Goal: Task Accomplishment & Management: Manage account settings

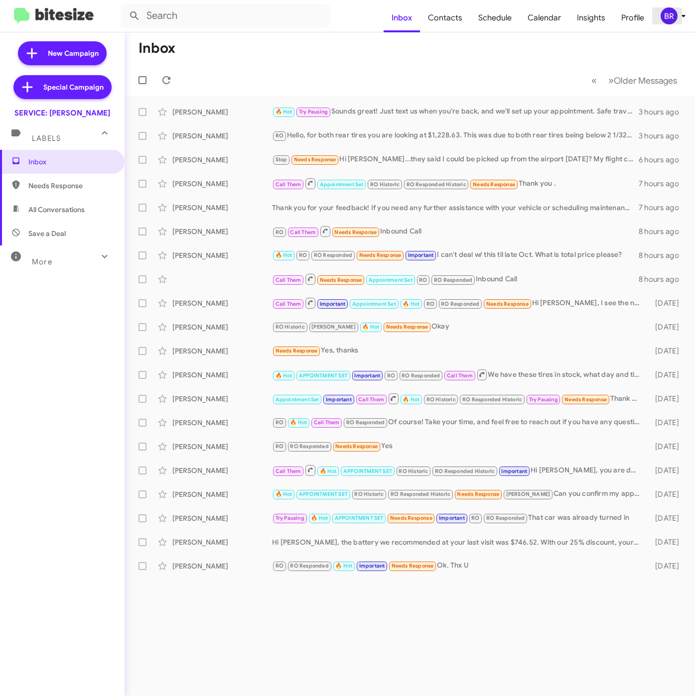
click at [671, 16] on div "BR" at bounding box center [668, 15] width 17 height 17
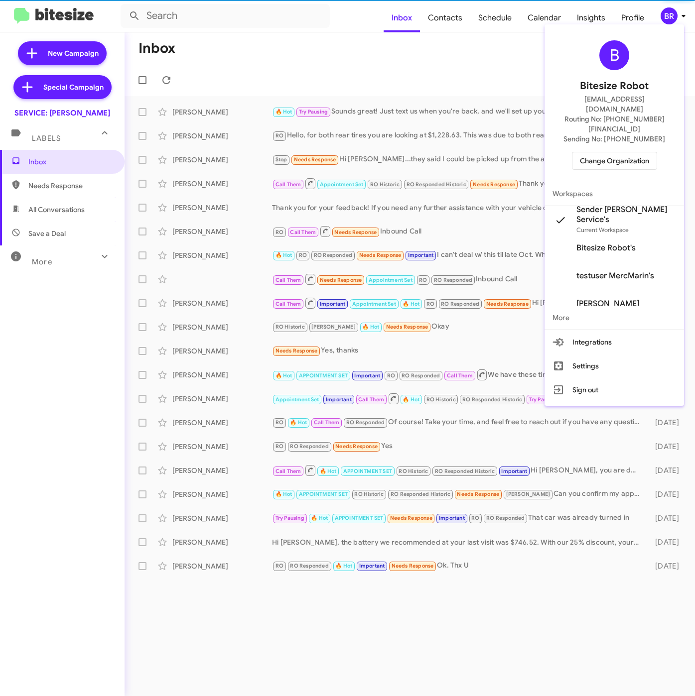
click at [584, 152] on span "Change Organization" at bounding box center [614, 160] width 69 height 17
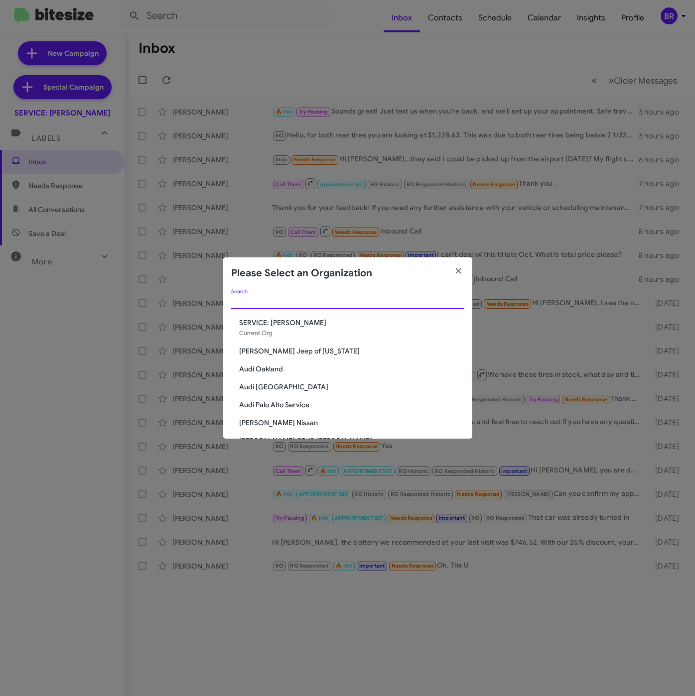
click at [270, 298] on input "Search" at bounding box center [347, 302] width 233 height 8
paste input "Nielsen Nissan of Stanhope"
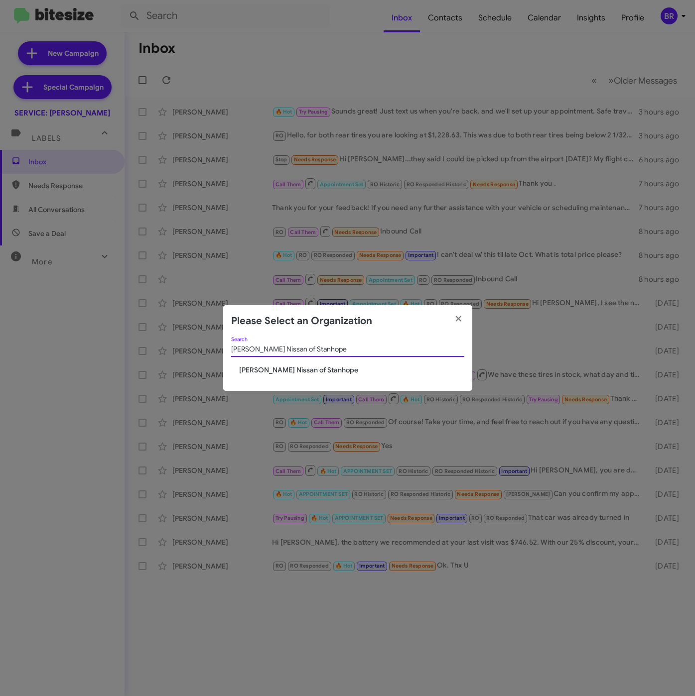
type input "Nielsen Nissan of Stanhope"
click at [267, 365] on span "Nielsen Nissan of Stanhope" at bounding box center [351, 370] width 225 height 10
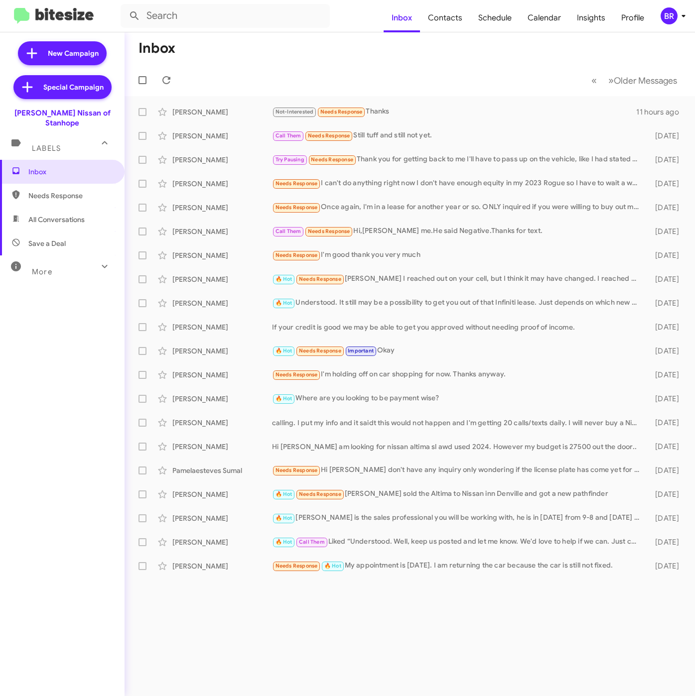
click at [668, 15] on div "BR" at bounding box center [668, 15] width 17 height 17
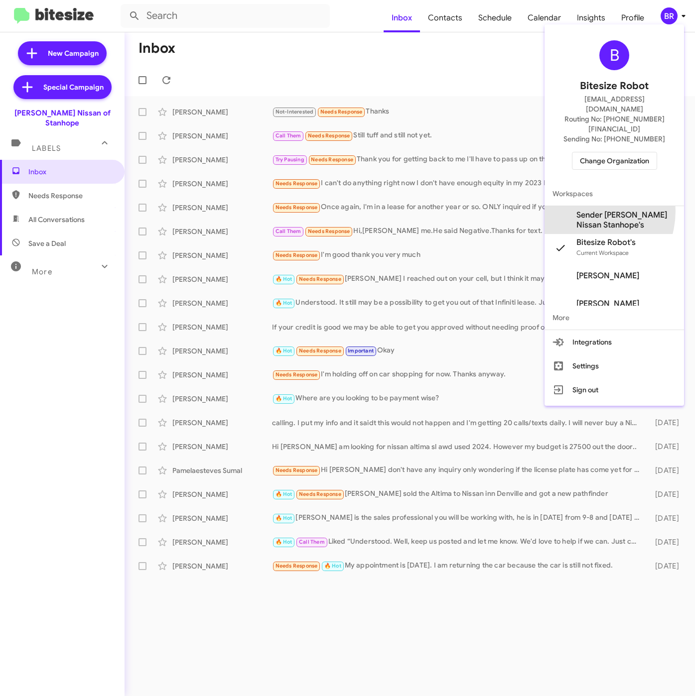
click at [583, 210] on span "Sender Nielsen Nissan Stanhope's" at bounding box center [626, 220] width 100 height 20
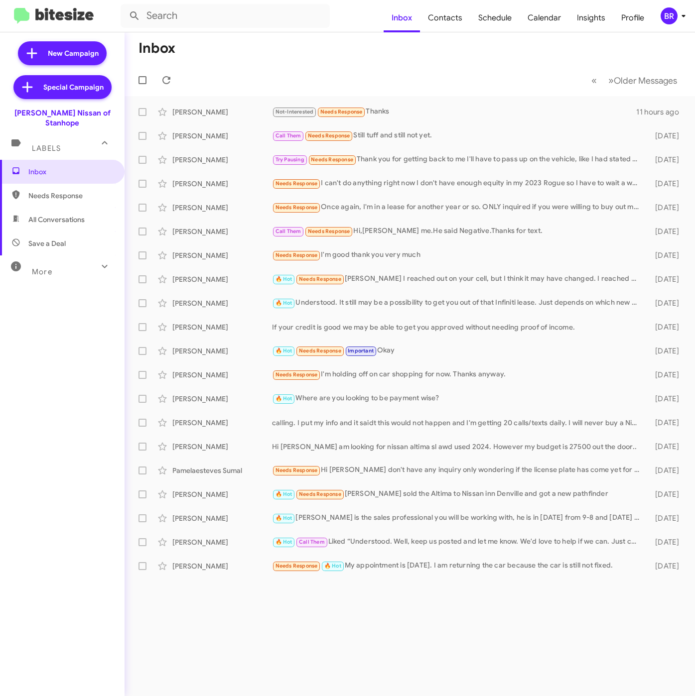
click at [659, 18] on button "BR" at bounding box center [668, 15] width 32 height 17
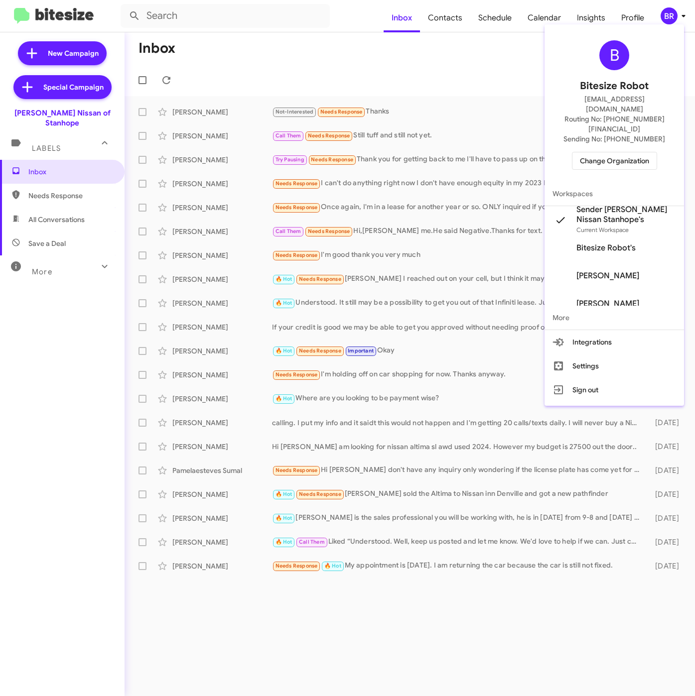
click at [353, 44] on div at bounding box center [347, 348] width 695 height 696
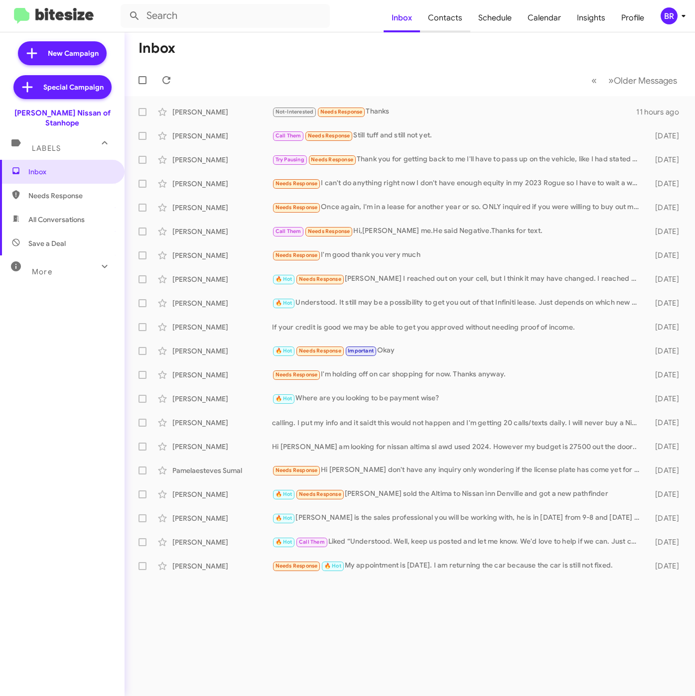
click at [432, 18] on span "Contacts" at bounding box center [445, 17] width 50 height 29
type input "in:groups"
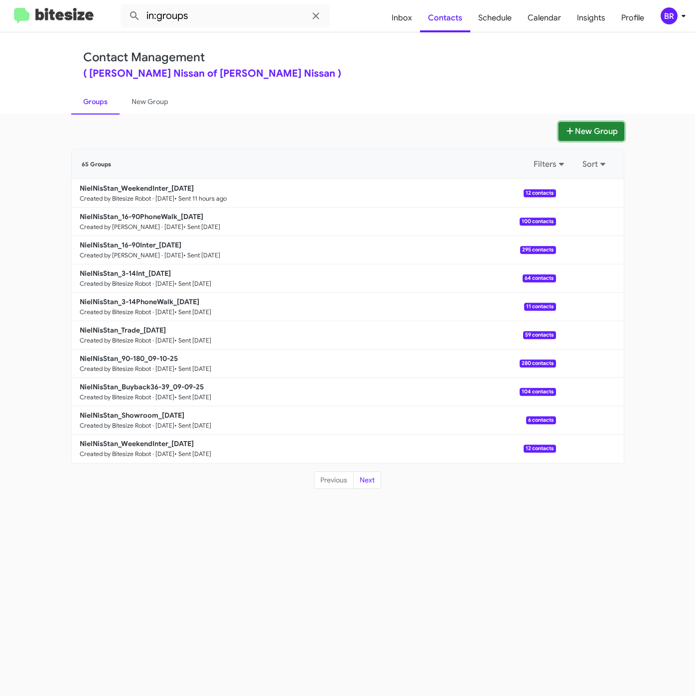
drag, startPoint x: 565, startPoint y: 132, endPoint x: 550, endPoint y: 160, distance: 31.6
click at [566, 133] on icon at bounding box center [570, 131] width 10 height 8
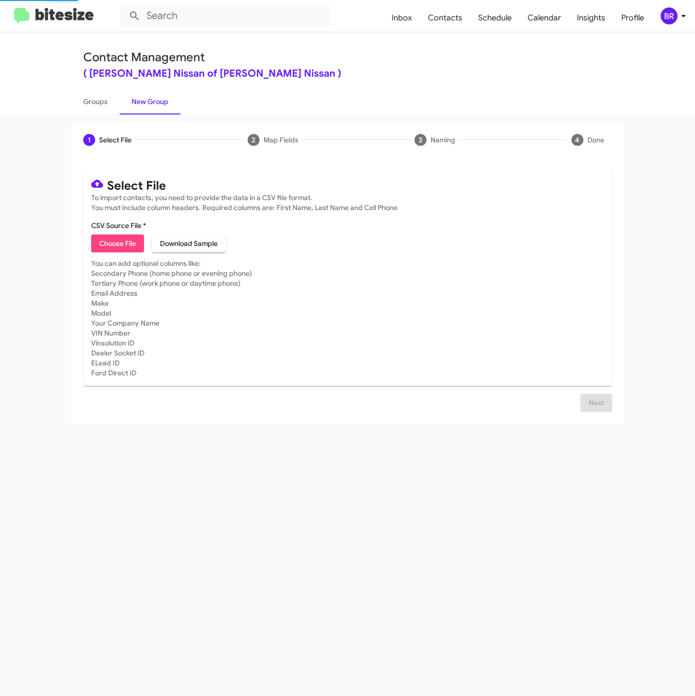
click at [119, 238] on span "Choose File" at bounding box center [117, 244] width 37 height 18
type input "NielNisStan_Showroom_09-16-25"
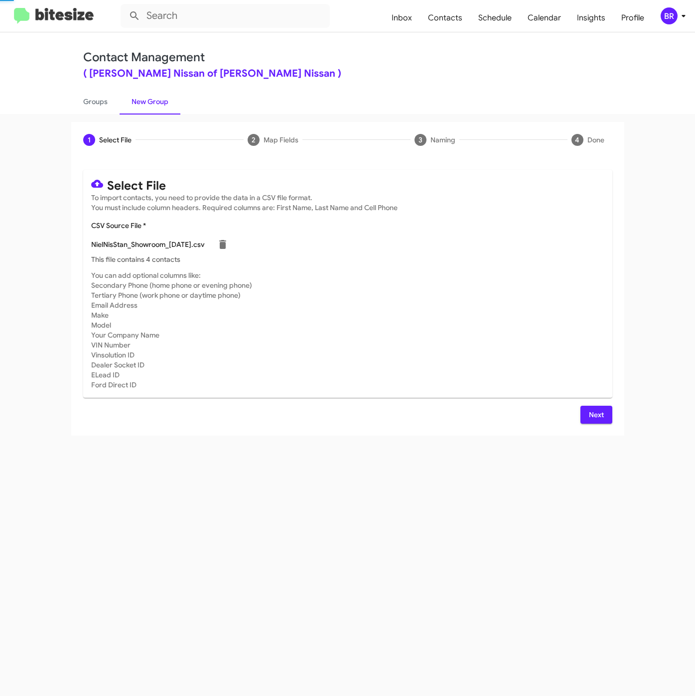
click at [595, 423] on span "Next" at bounding box center [596, 415] width 16 height 18
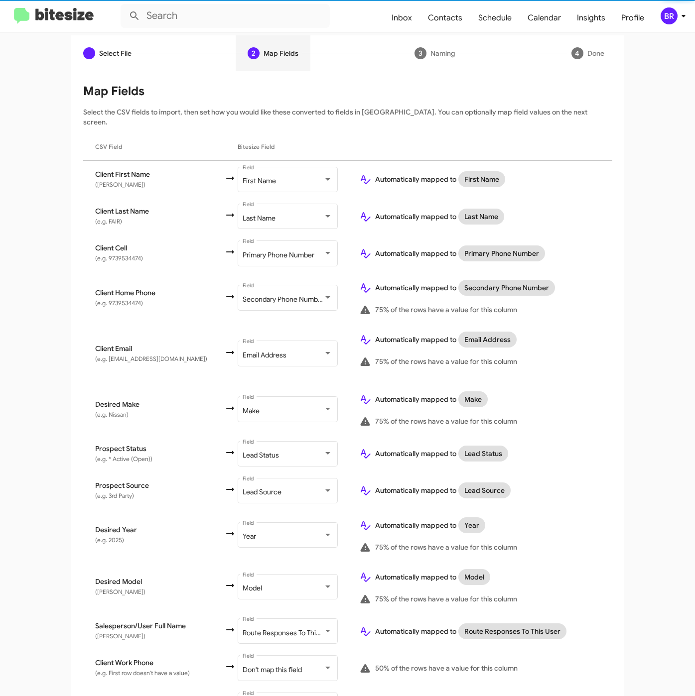
scroll to position [140, 0]
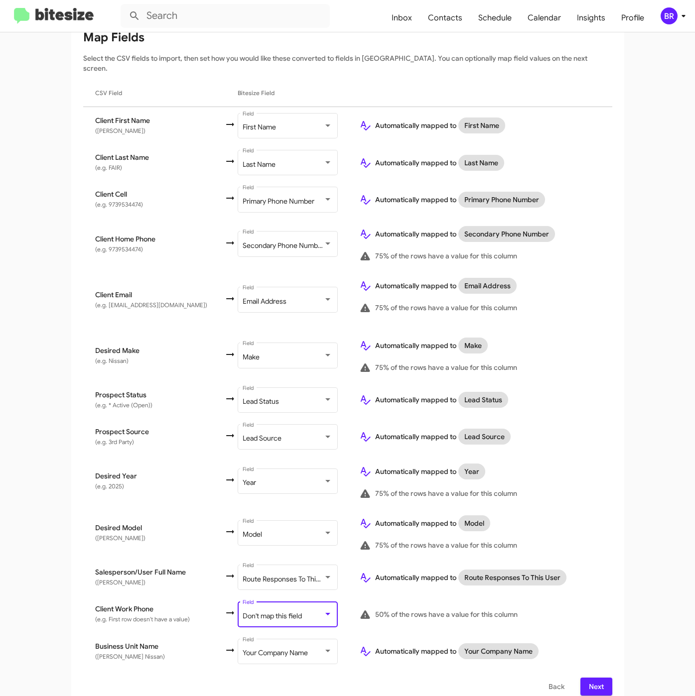
click at [258, 611] on span "Don't map this field" at bounding box center [271, 615] width 59 height 9
click at [580, 678] on button "Next" at bounding box center [596, 687] width 32 height 18
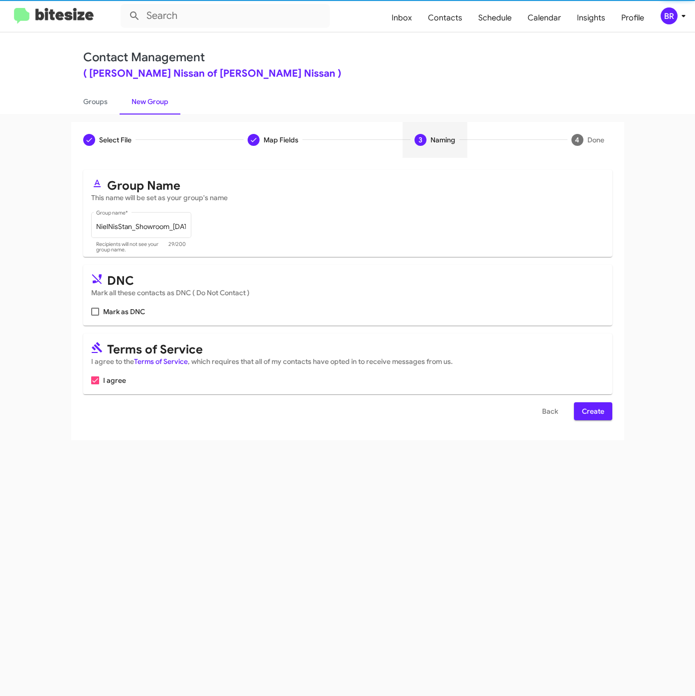
scroll to position [0, 0]
click at [603, 420] on span "Create" at bounding box center [593, 411] width 22 height 18
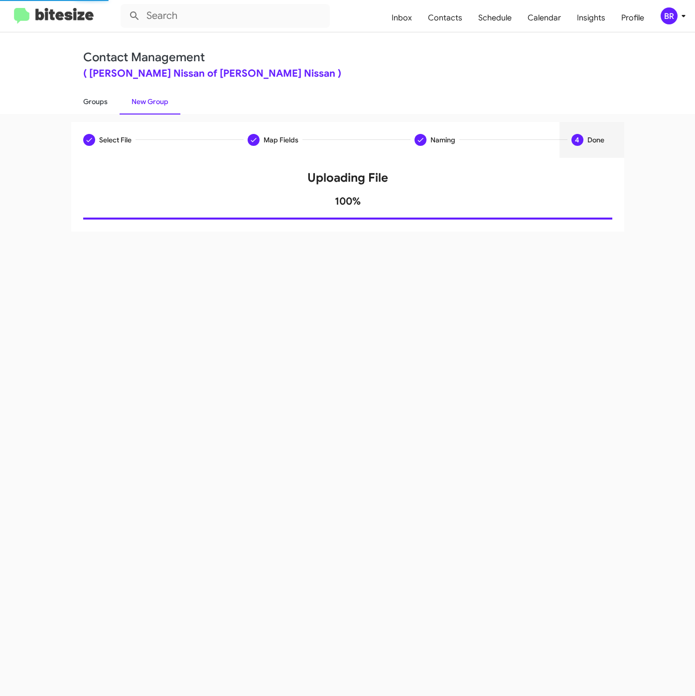
click at [101, 100] on link "Groups" at bounding box center [95, 102] width 48 height 26
type input "in:groups"
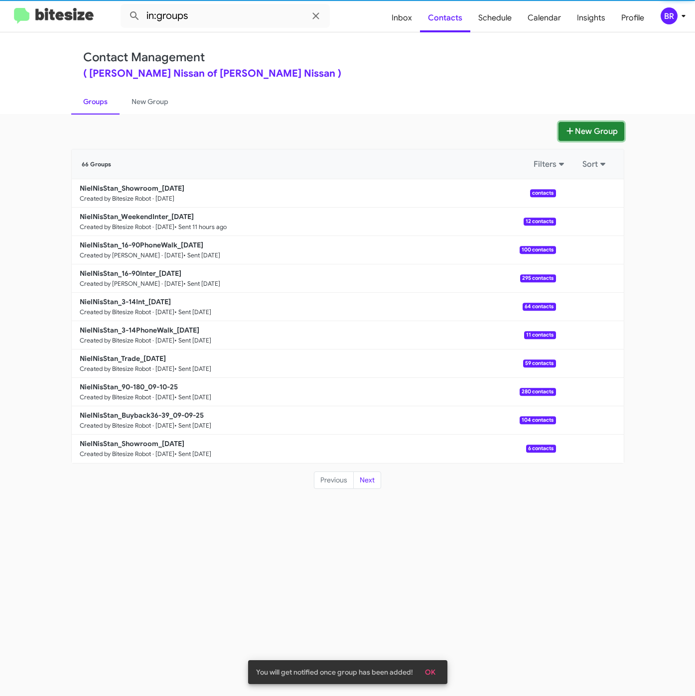
click at [571, 124] on button "New Group" at bounding box center [591, 131] width 66 height 19
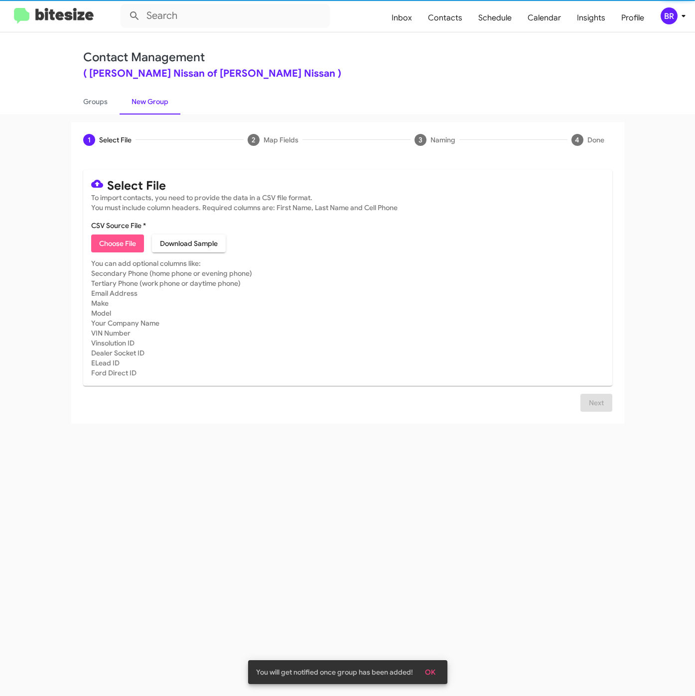
click at [102, 246] on span "Choose File" at bounding box center [117, 244] width 37 height 18
type input "NielNisStan_Buyback48-51_09-16-25"
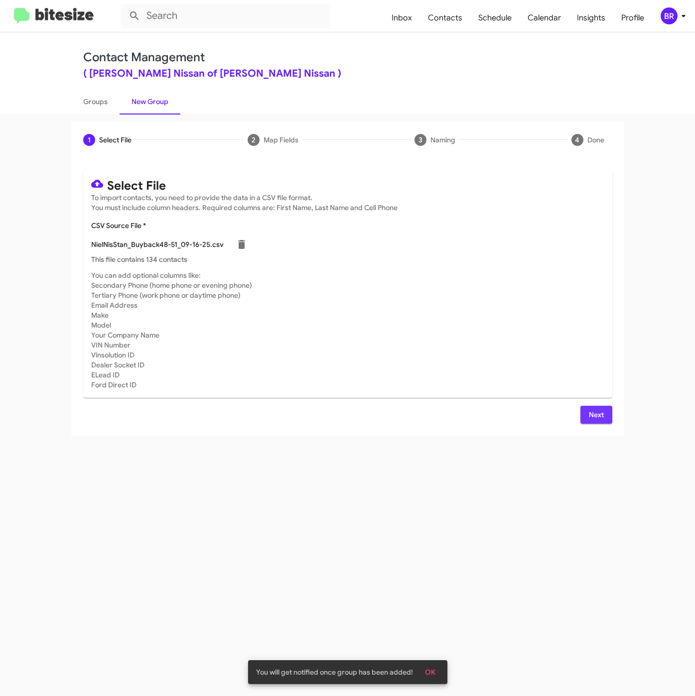
click at [596, 411] on span "Next" at bounding box center [596, 415] width 16 height 18
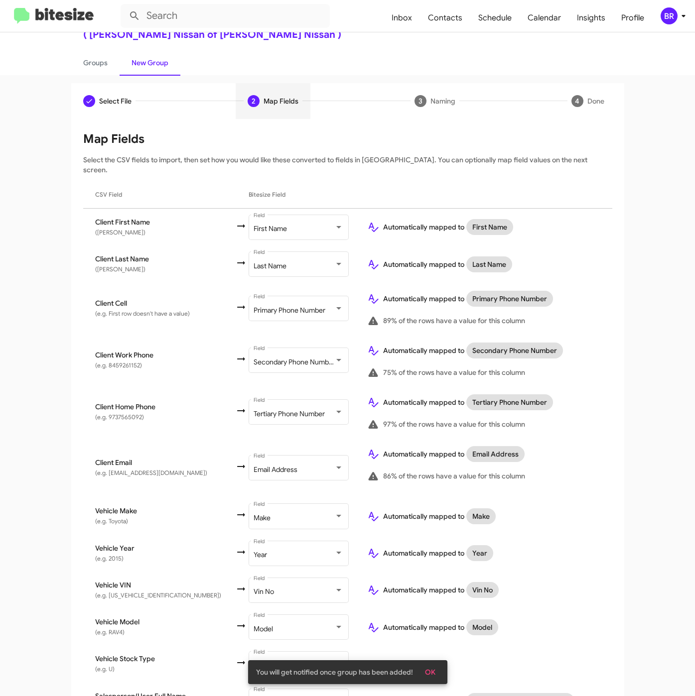
scroll to position [124, 0]
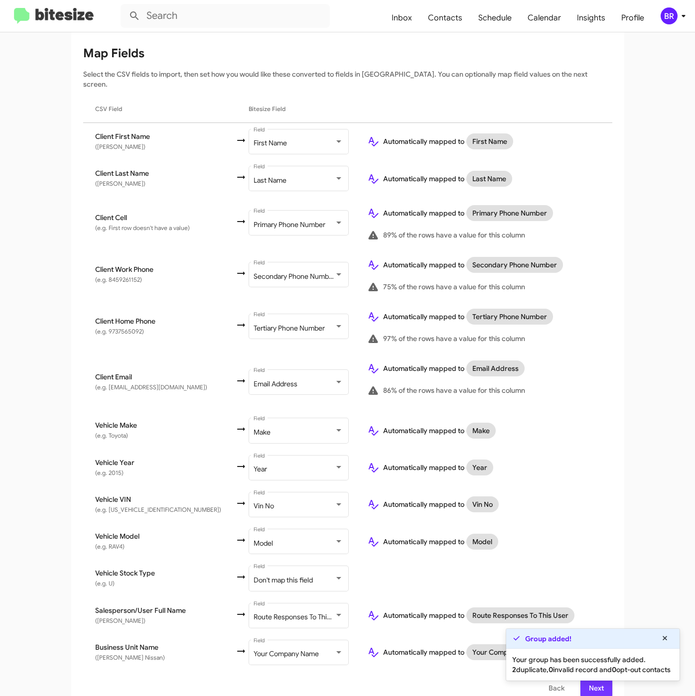
click at [588, 683] on span "Next" at bounding box center [596, 688] width 16 height 18
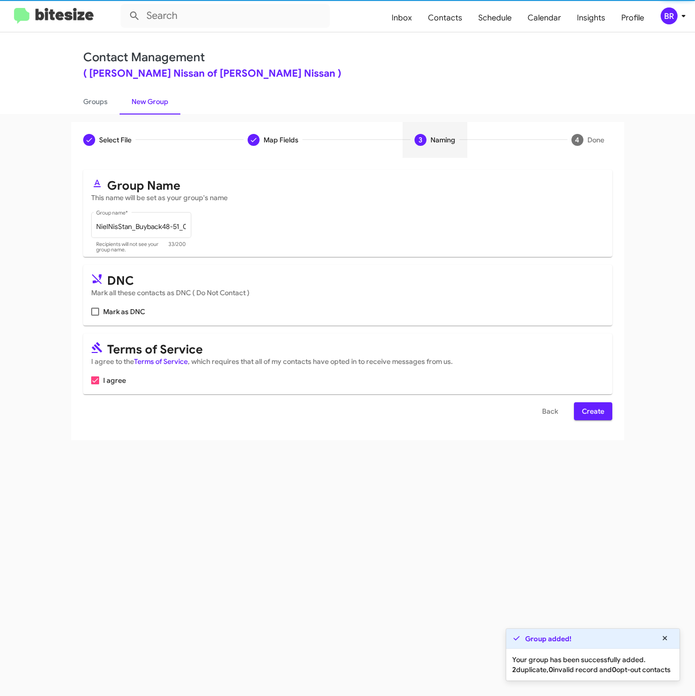
scroll to position [0, 0]
click at [589, 411] on span "Create" at bounding box center [593, 411] width 22 height 18
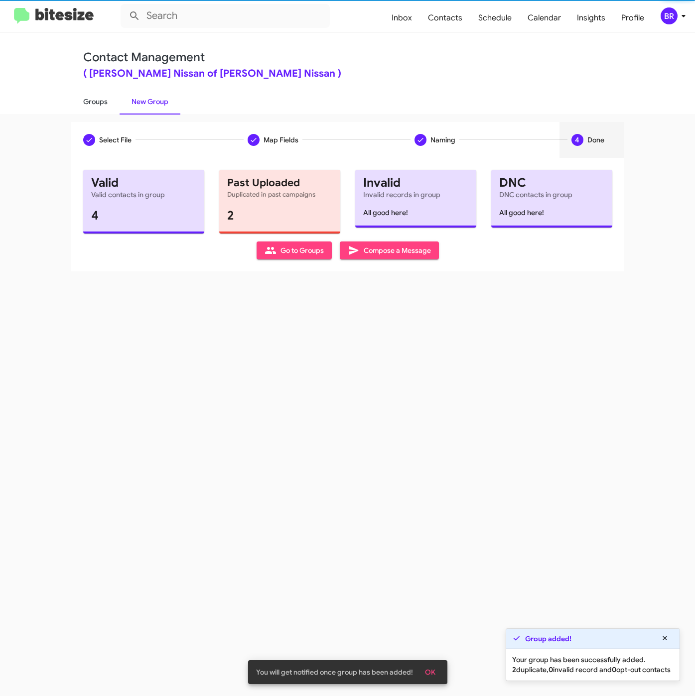
click at [94, 99] on link "Groups" at bounding box center [95, 102] width 48 height 26
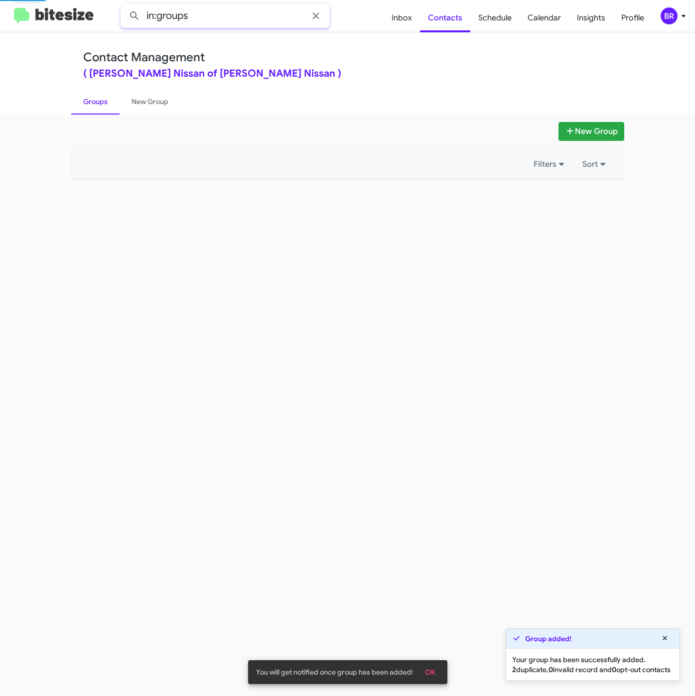
click at [221, 7] on input "in:groups" at bounding box center [224, 16] width 209 height 24
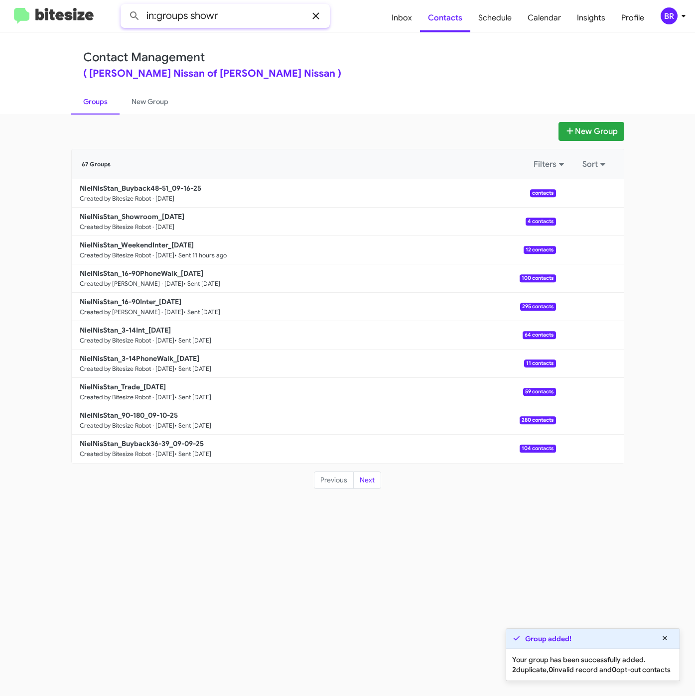
click at [124, 6] on button at bounding box center [134, 16] width 20 height 20
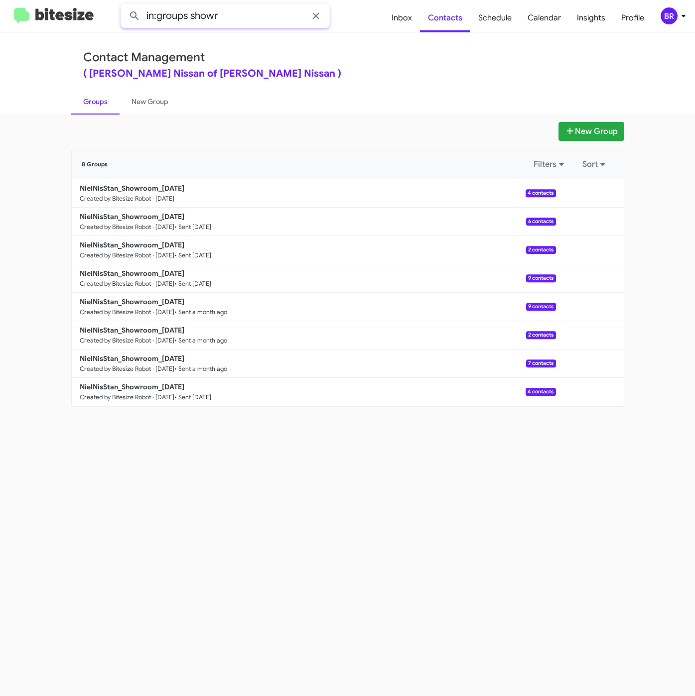
click at [207, 20] on input "in:groups showr" at bounding box center [224, 16] width 209 height 24
click at [124, 6] on button at bounding box center [134, 16] width 20 height 20
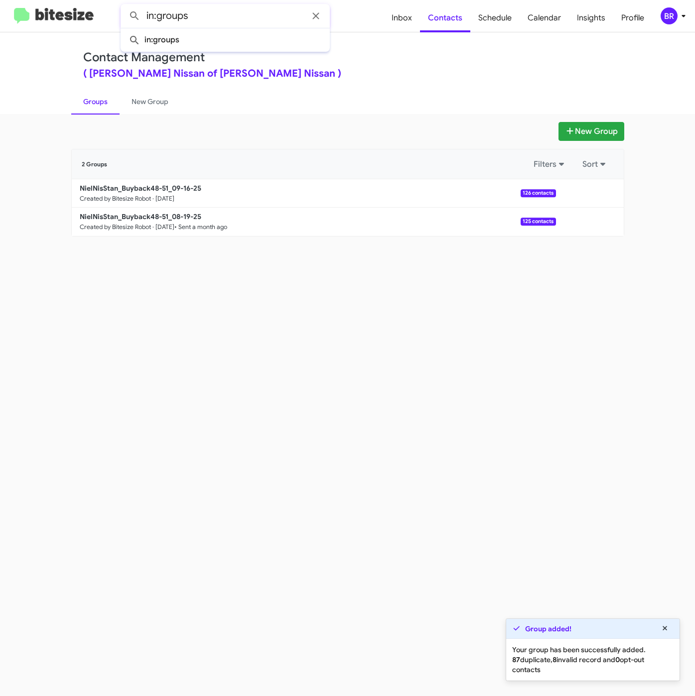
click at [124, 6] on button at bounding box center [134, 16] width 20 height 20
type input "in:groups"
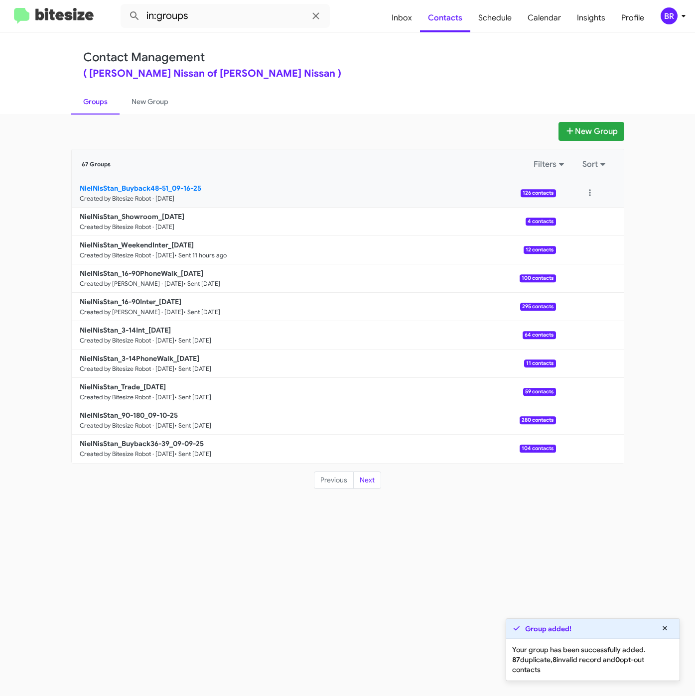
click at [130, 187] on b "NielNisStan_Buyback48-51_09-16-25" at bounding box center [140, 188] width 121 height 9
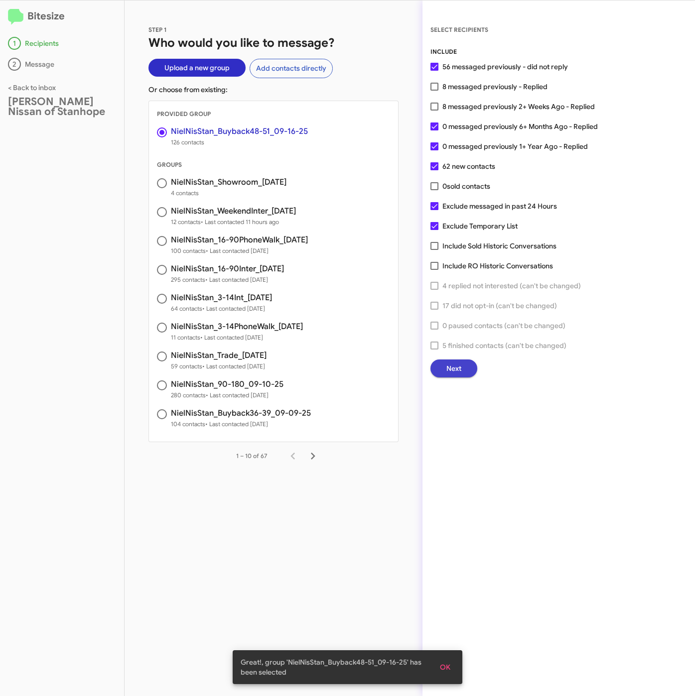
click at [471, 367] on button "Next" at bounding box center [453, 368] width 47 height 18
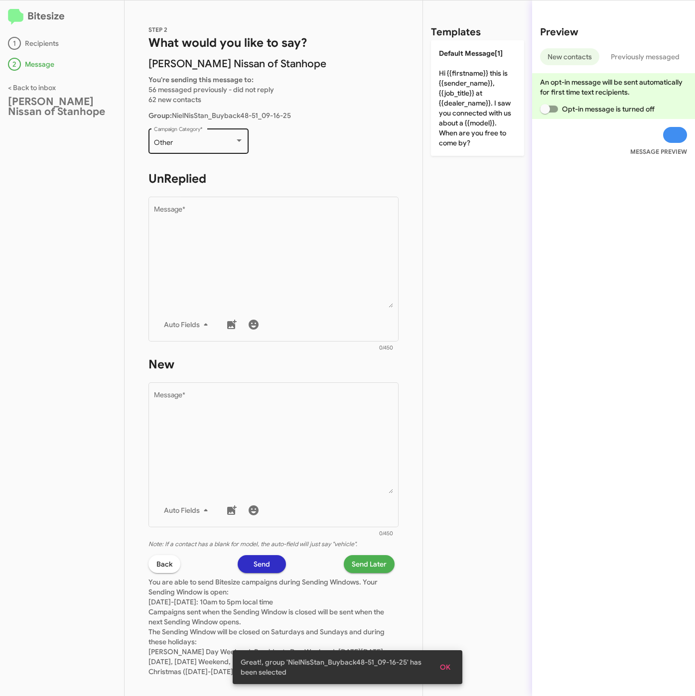
click at [158, 138] on span "Other" at bounding box center [163, 142] width 19 height 9
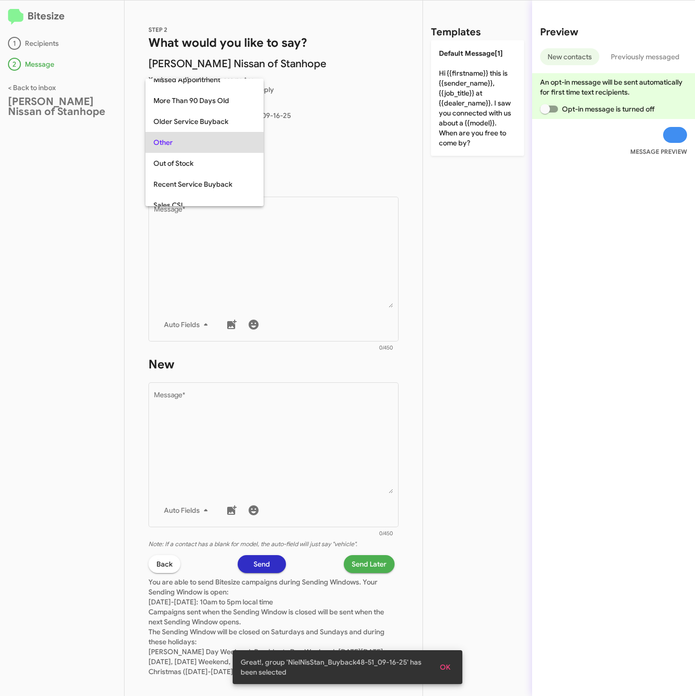
scroll to position [105, 0]
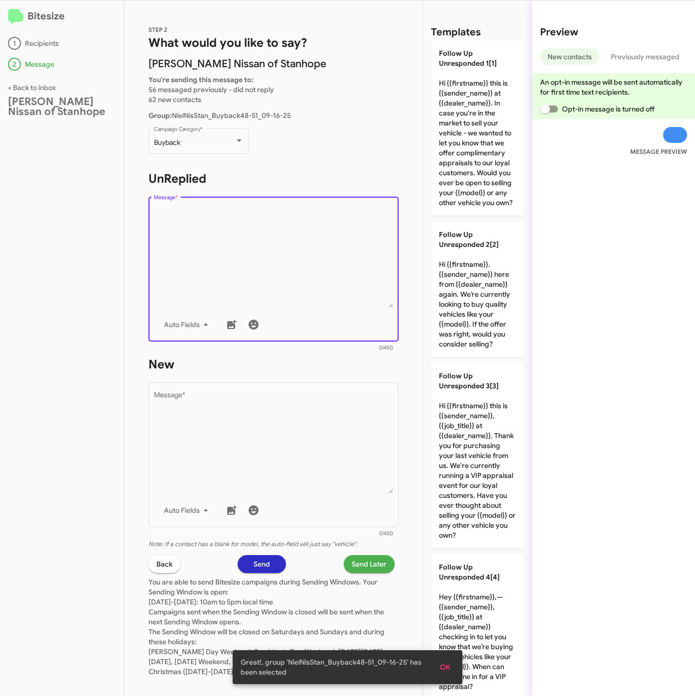
click at [213, 230] on textarea "Message *" at bounding box center [273, 257] width 239 height 102
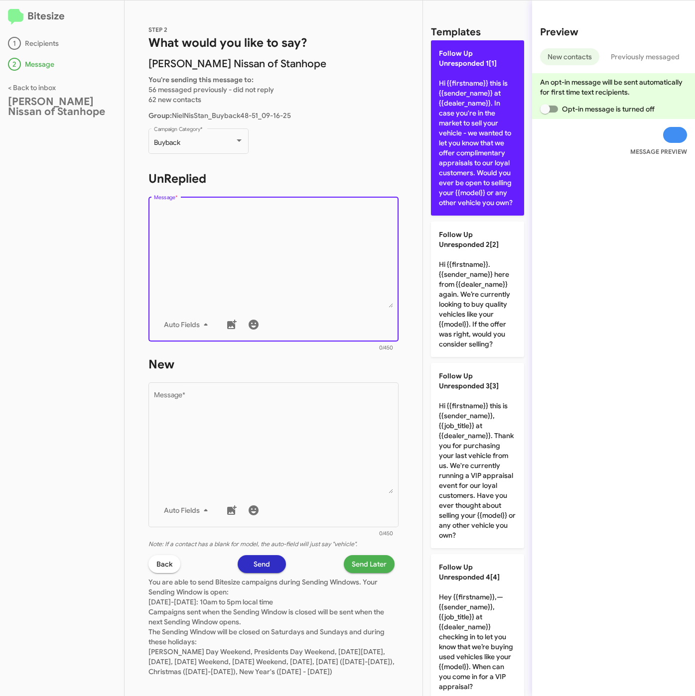
click at [470, 165] on p "Follow Up Unresponded 1[1] Hi {{firstname}} this is {{sender_name}} at {{dealer…" at bounding box center [477, 127] width 93 height 175
type textarea "Hi {{firstname}} this is {{sender_name}} at {{dealer_name}}. In case you're in …"
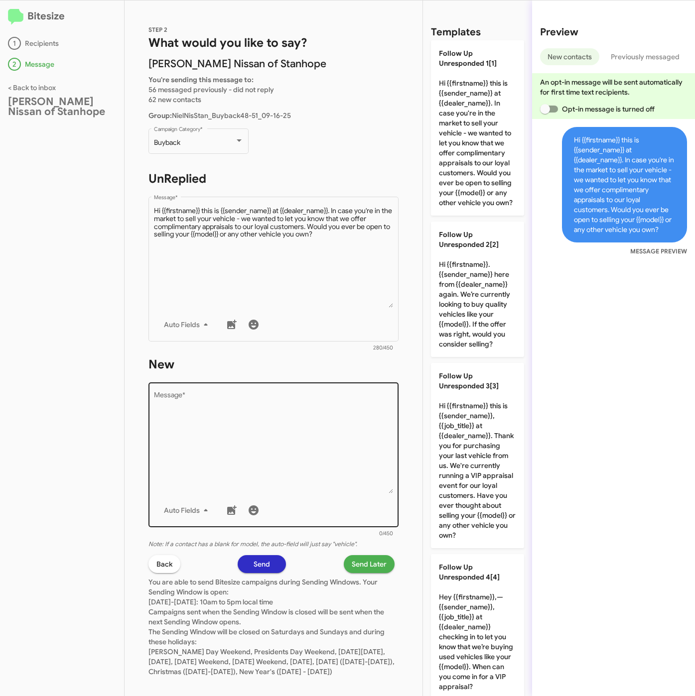
click at [328, 444] on textarea "Message *" at bounding box center [273, 443] width 239 height 102
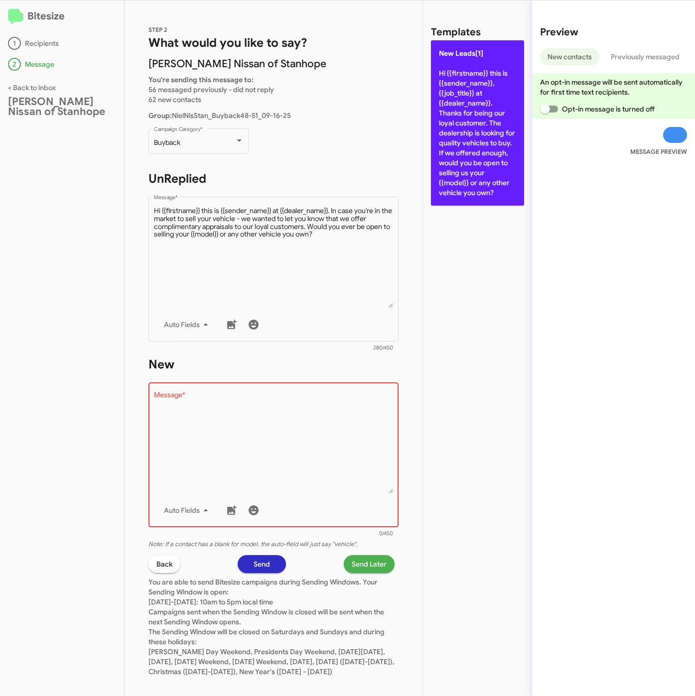
click at [488, 161] on p "New Leads[1] Hi {{firstname}} this is {{sender_name}}, {{job_title}} at {{deale…" at bounding box center [477, 122] width 93 height 165
type textarea "Hi {{firstname}} this is {{sender_name}}, {{job_title}} at {{dealer_name}}. Tha…"
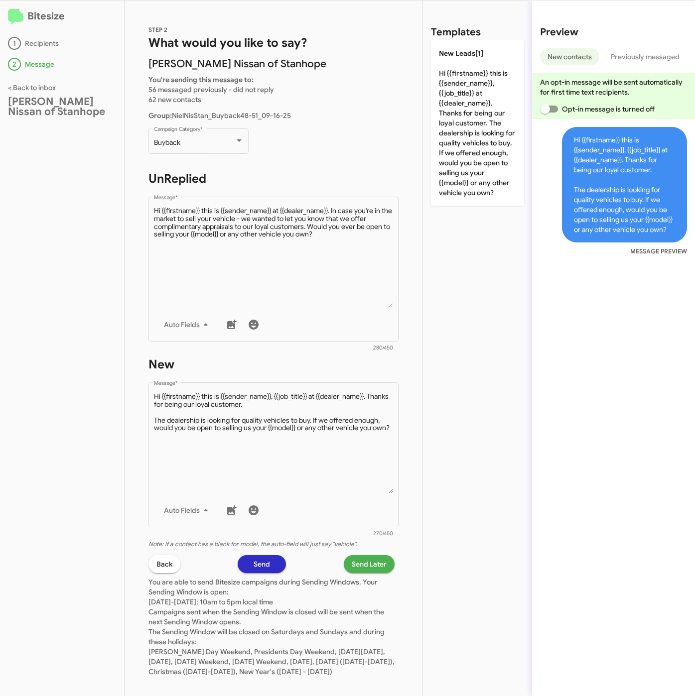
click at [352, 571] on span "Send Later" at bounding box center [369, 564] width 35 height 18
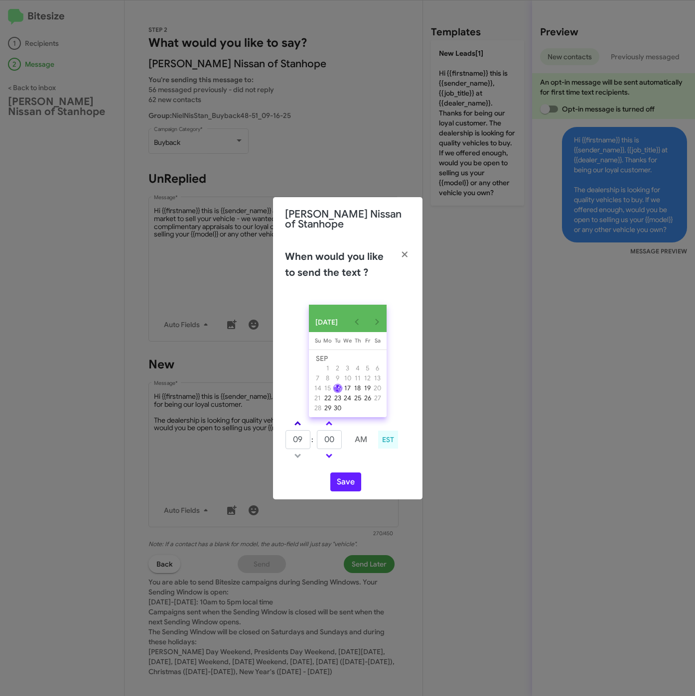
click at [300, 425] on link at bounding box center [297, 423] width 17 height 11
type input "10"
drag, startPoint x: 324, startPoint y: 441, endPoint x: 317, endPoint y: 441, distance: 7.5
click at [317, 441] on input "00" at bounding box center [329, 439] width 25 height 19
type input "11"
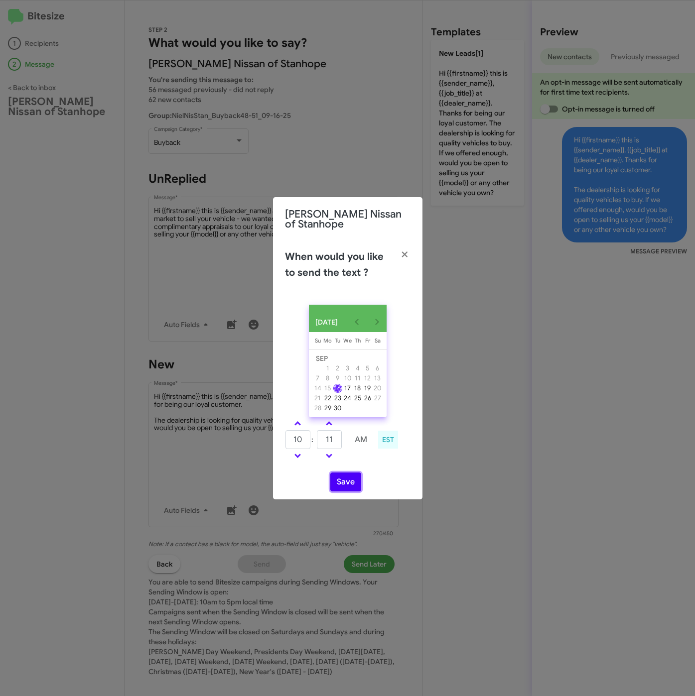
click at [341, 480] on button "Save" at bounding box center [345, 482] width 31 height 19
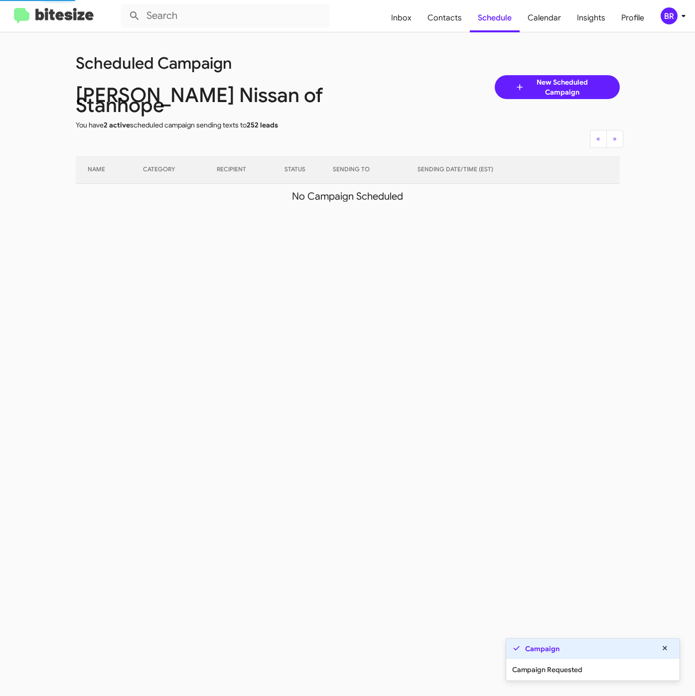
click at [678, 18] on icon at bounding box center [683, 16] width 12 height 12
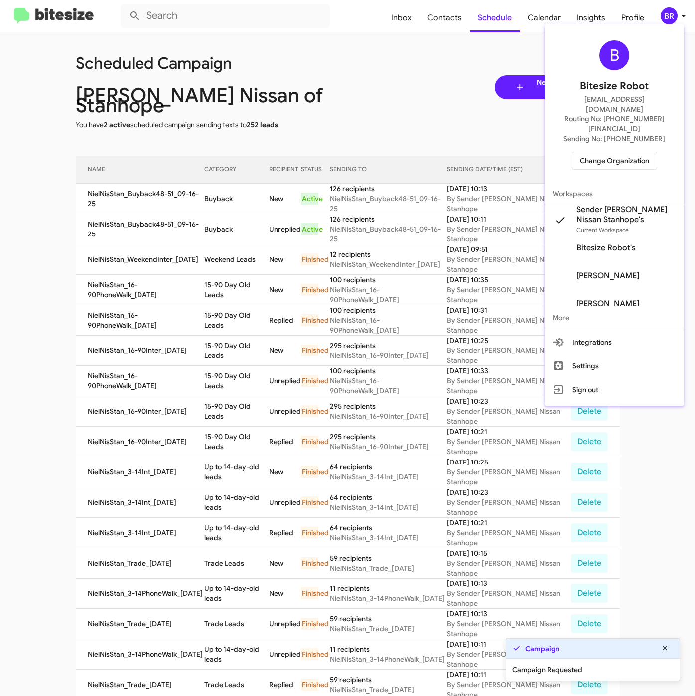
click at [222, 187] on div at bounding box center [347, 348] width 695 height 696
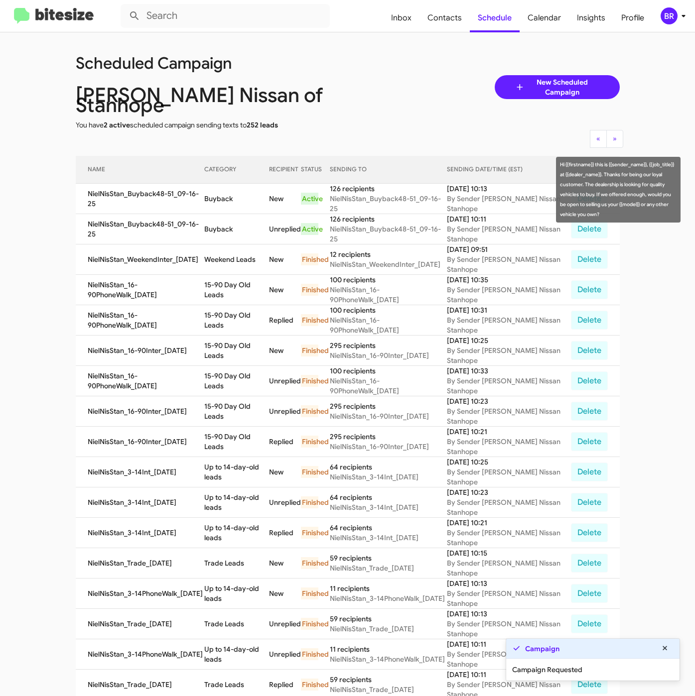
click at [222, 188] on td "Buyback" at bounding box center [236, 199] width 65 height 30
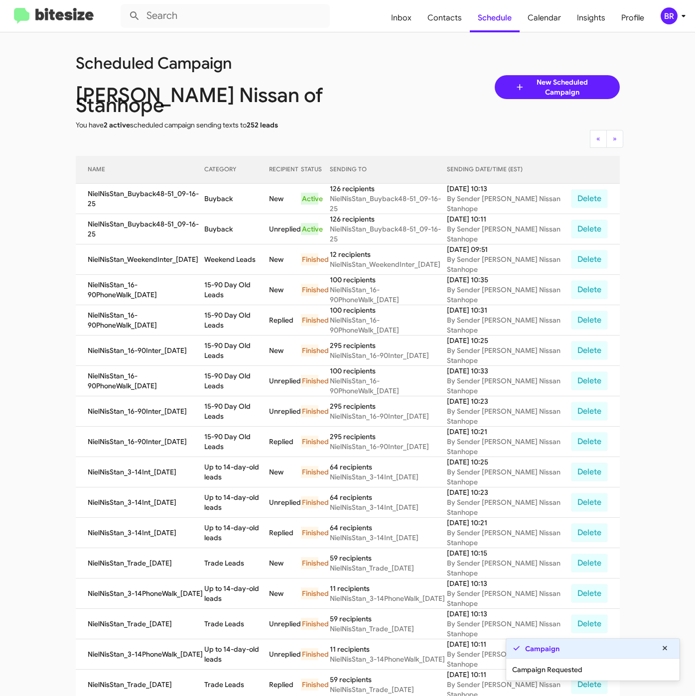
click at [222, 188] on td "Buyback" at bounding box center [236, 199] width 65 height 30
copy td "Buyback"
click at [441, 13] on span "Contacts" at bounding box center [444, 17] width 50 height 29
type input "in:groups"
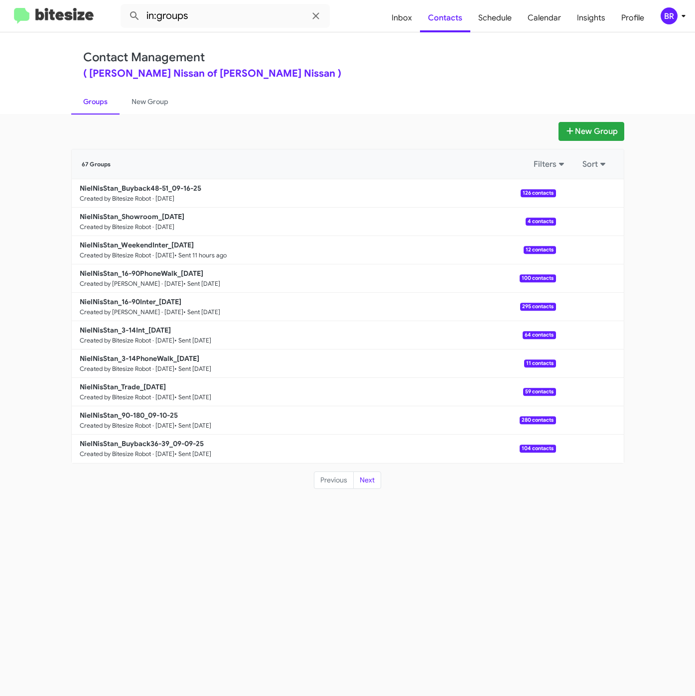
click at [440, 57] on div "Contact Management ( Nielsen Nissan of Stanhope - Nielsen Nissan )" at bounding box center [347, 64] width 529 height 28
click at [133, 220] on b "NielNisStan_Showroom_09-16-25" at bounding box center [132, 216] width 105 height 9
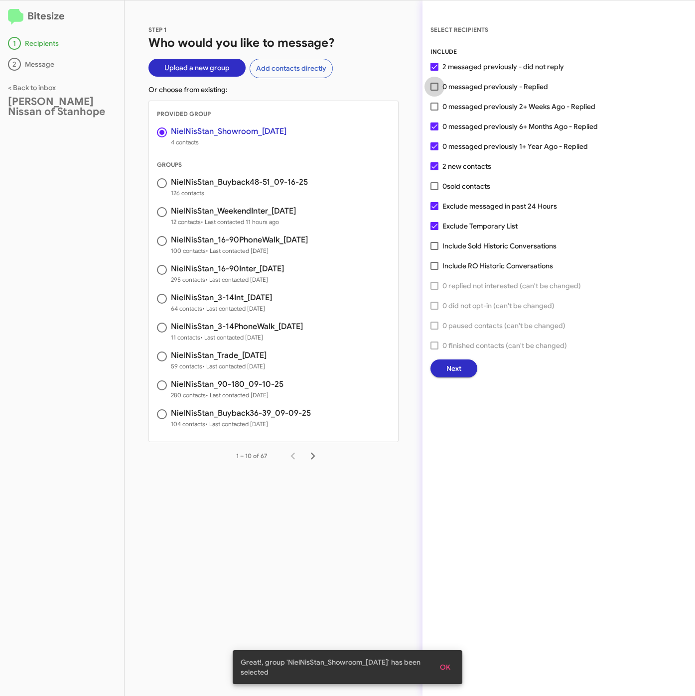
click at [459, 82] on span "0 messaged previously - Replied" at bounding box center [495, 87] width 106 height 12
click at [434, 91] on input "0 messaged previously - Replied" at bounding box center [434, 91] width 0 height 0
checkbox input "true"
click at [465, 372] on button "Next" at bounding box center [453, 368] width 47 height 18
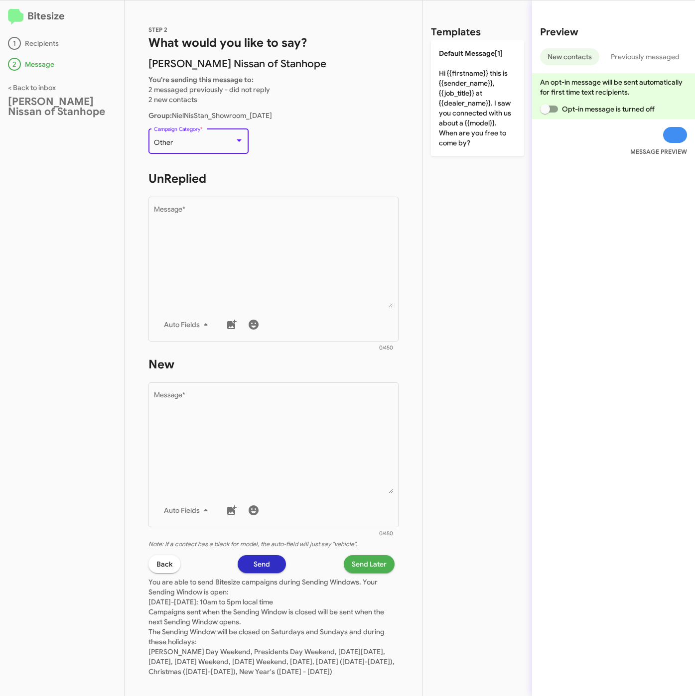
click at [206, 139] on div "Other" at bounding box center [194, 143] width 81 height 8
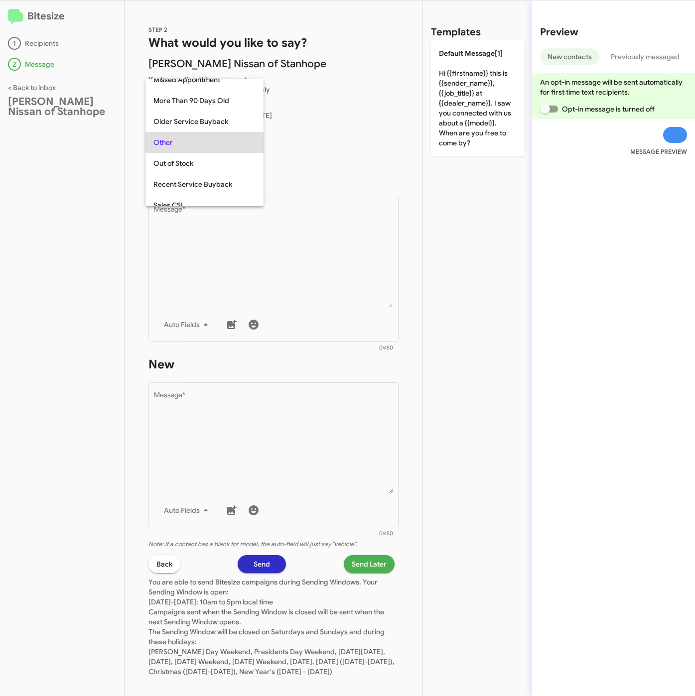
scroll to position [269, 0]
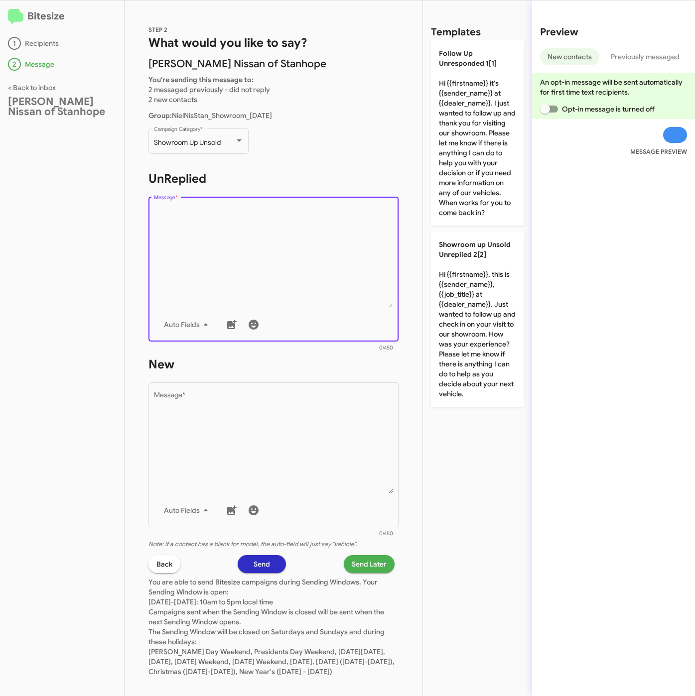
drag, startPoint x: 222, startPoint y: 240, endPoint x: 438, endPoint y: 283, distance: 220.2
click at [222, 241] on textarea "Message *" at bounding box center [273, 257] width 239 height 102
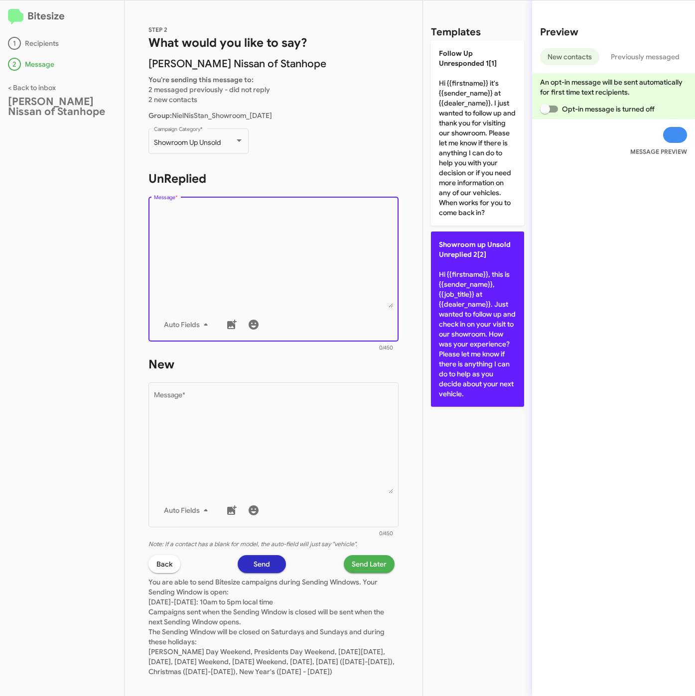
click at [457, 286] on p "Showroom up Unsold Unreplied 2[2] Hi {{firstname}}, this is {{sender_name}}, {{…" at bounding box center [477, 319] width 93 height 175
type textarea "Hi {{firstname}}, this is {{sender_name}}, {{job_title}} at {{dealer_name}}. Ju…"
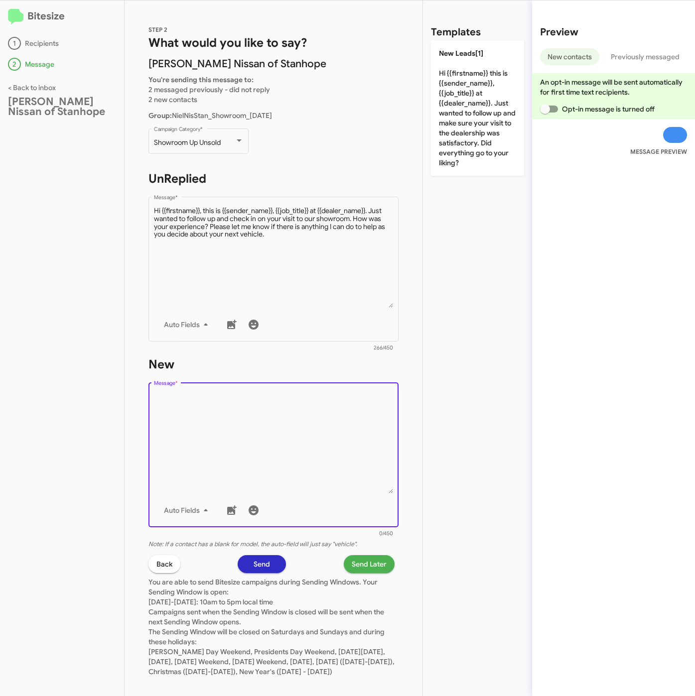
click at [328, 420] on textarea "Message *" at bounding box center [273, 443] width 239 height 102
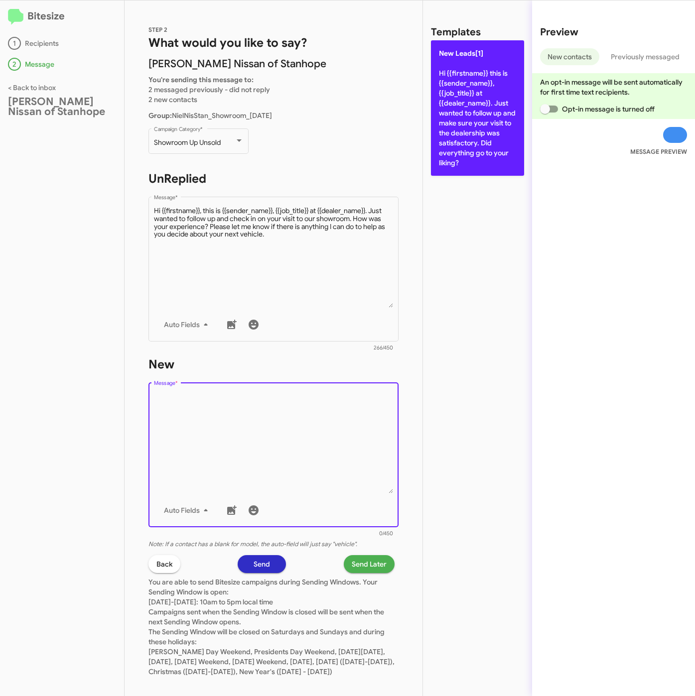
drag, startPoint x: 474, startPoint y: 100, endPoint x: 466, endPoint y: 157, distance: 57.3
click at [474, 102] on p "New Leads[1] Hi {{firstname}} this is {{sender_name}}, {{job_title}} at {{deale…" at bounding box center [477, 107] width 93 height 135
type textarea "Hi {{firstname}} this is {{sender_name}}, {{job_title}} at {{dealer_name}}. Jus…"
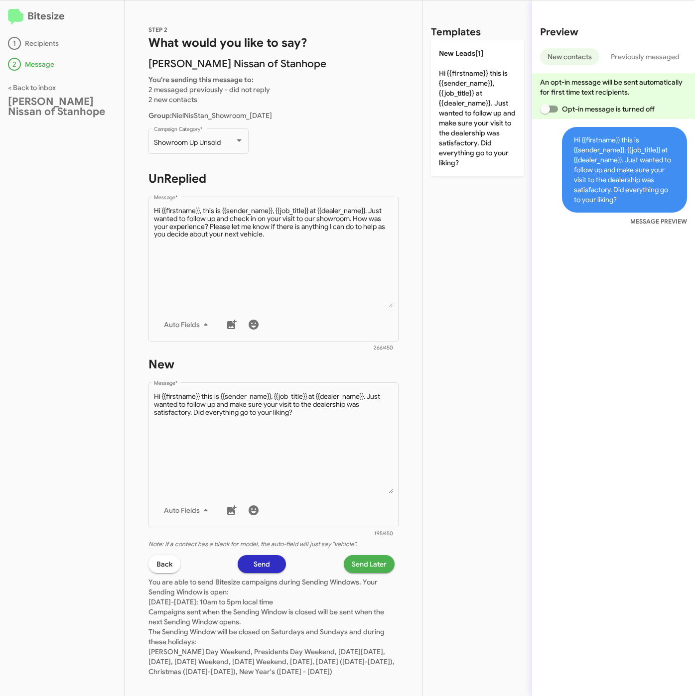
click at [365, 558] on span "Send Later" at bounding box center [369, 564] width 35 height 18
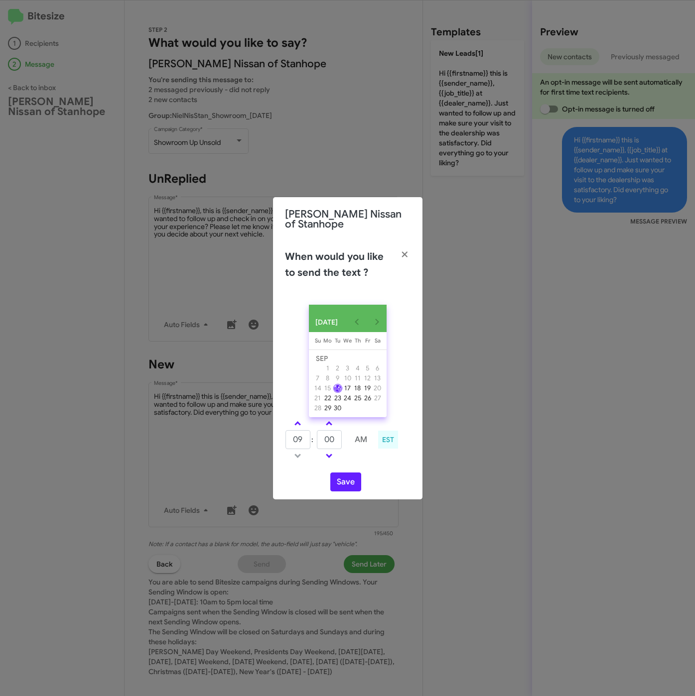
drag, startPoint x: 292, startPoint y: 423, endPoint x: 315, endPoint y: 433, distance: 25.6
click at [295, 423] on link at bounding box center [297, 423] width 17 height 11
type input "10"
drag, startPoint x: 334, startPoint y: 441, endPoint x: 304, endPoint y: 441, distance: 29.9
click at [304, 441] on tr "10 : 00 AM" at bounding box center [329, 440] width 89 height 20
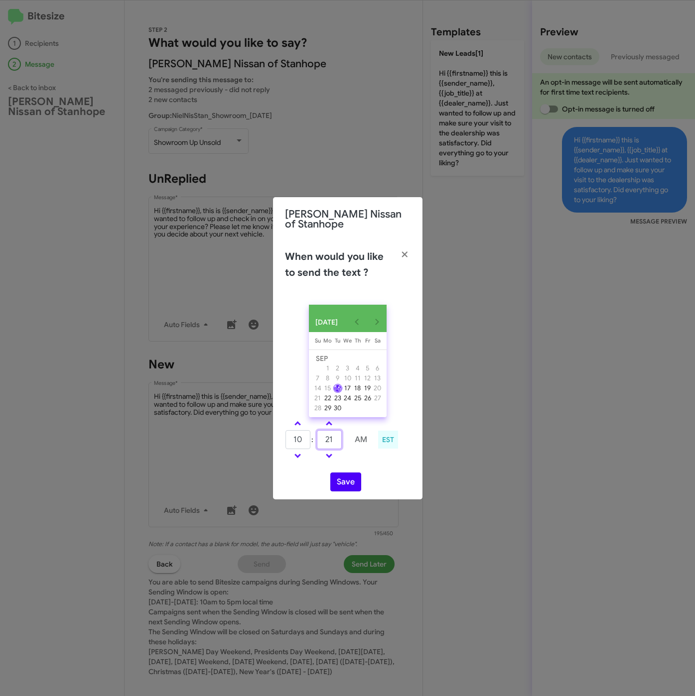
type input "21"
click at [338, 487] on button "Save" at bounding box center [345, 482] width 31 height 19
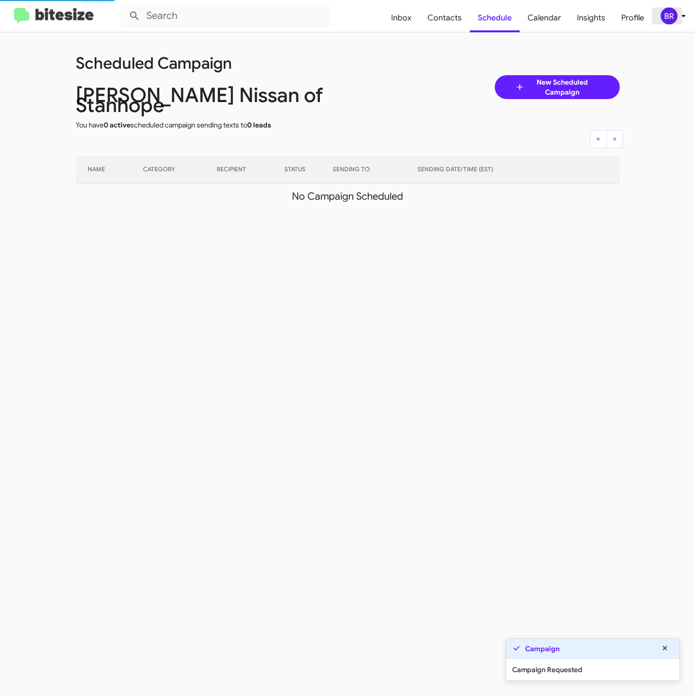
click at [677, 10] on icon at bounding box center [683, 16] width 12 height 12
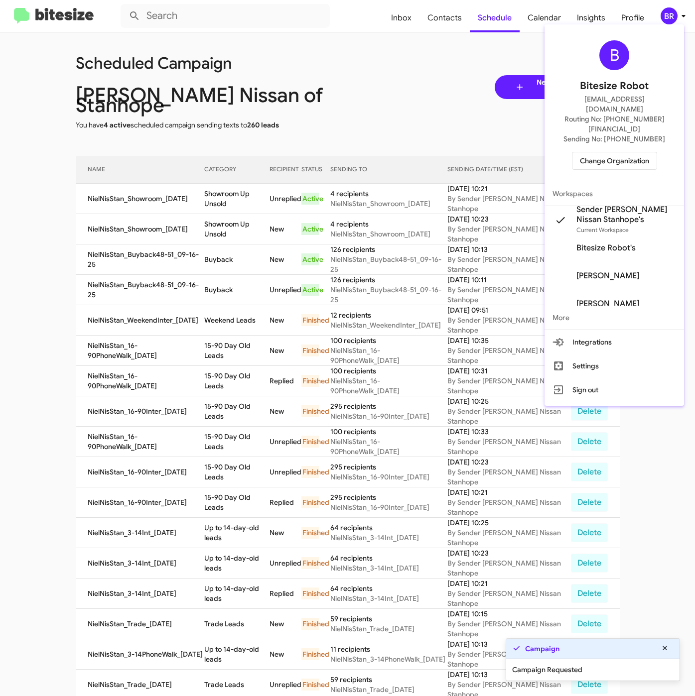
click at [220, 207] on div at bounding box center [347, 348] width 695 height 696
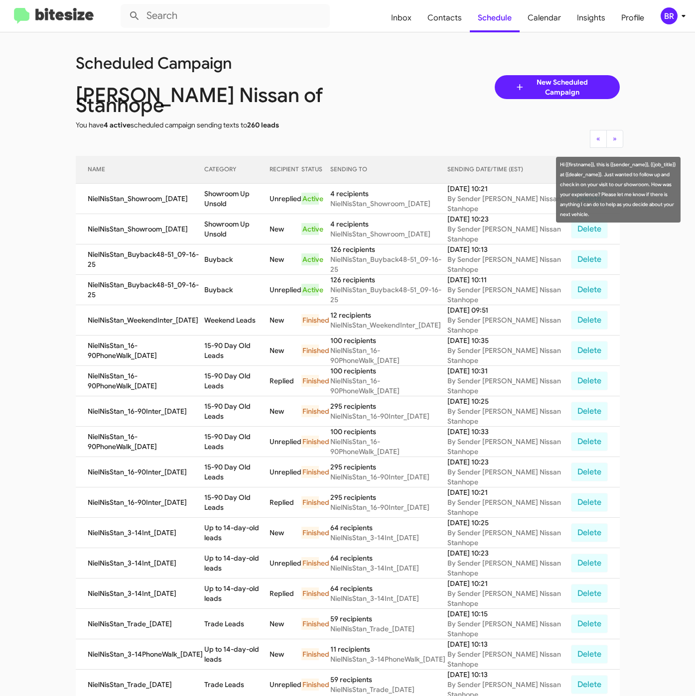
drag, startPoint x: 206, startPoint y: 189, endPoint x: 277, endPoint y: 189, distance: 70.7
click at [277, 189] on tr "NielNisStan_Showroom_09-16-25 Showroom Up Unsold Unreplied Active 4 recipients …" at bounding box center [348, 199] width 544 height 30
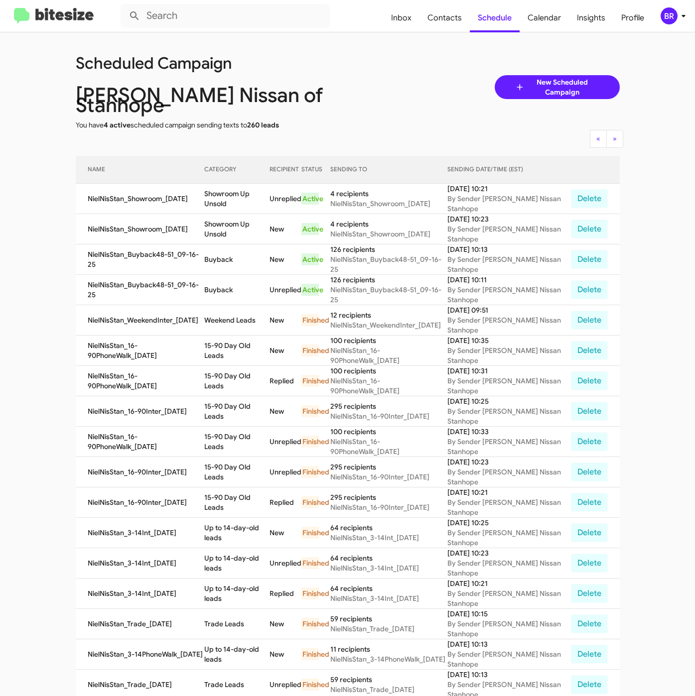
copy td "Showroom Up Unsold"
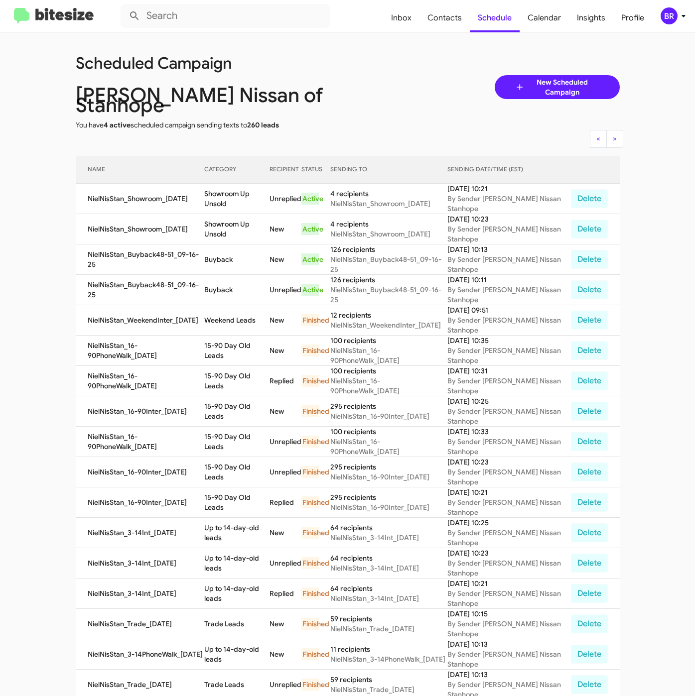
click at [674, 27] on mat-toolbar "Inbox Contacts Schedule Calendar Insights Profile BR" at bounding box center [347, 16] width 695 height 32
click at [675, 21] on div "BR" at bounding box center [668, 15] width 17 height 17
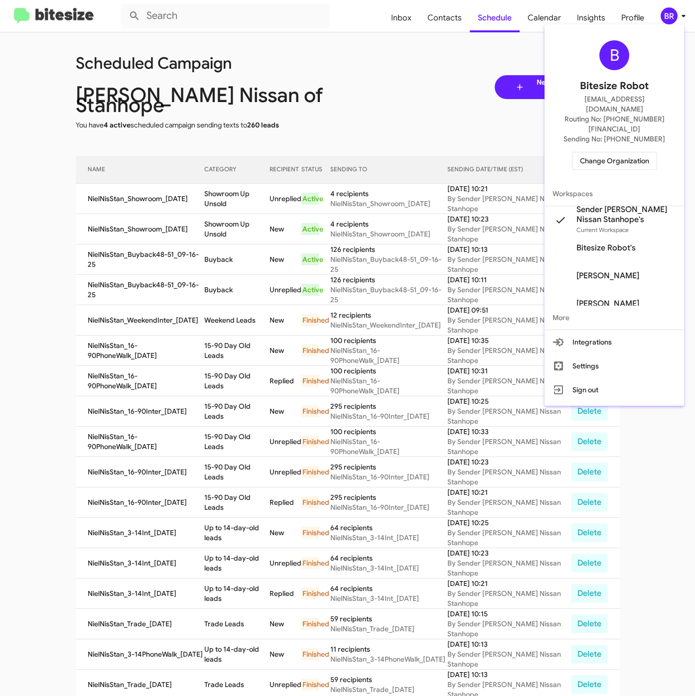
click at [602, 152] on span "Change Organization" at bounding box center [614, 160] width 69 height 17
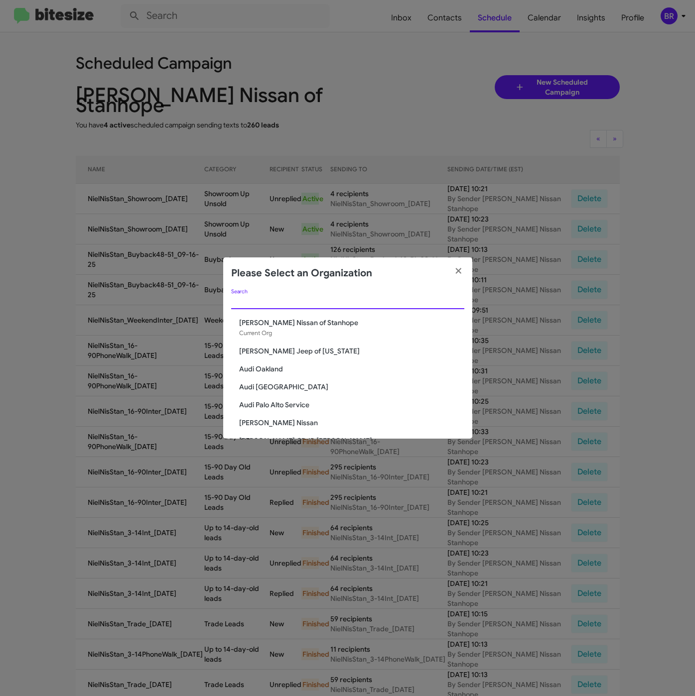
click at [325, 298] on input "Search" at bounding box center [347, 302] width 233 height 8
paste input "[PERSON_NAME] Nissan of Denville"
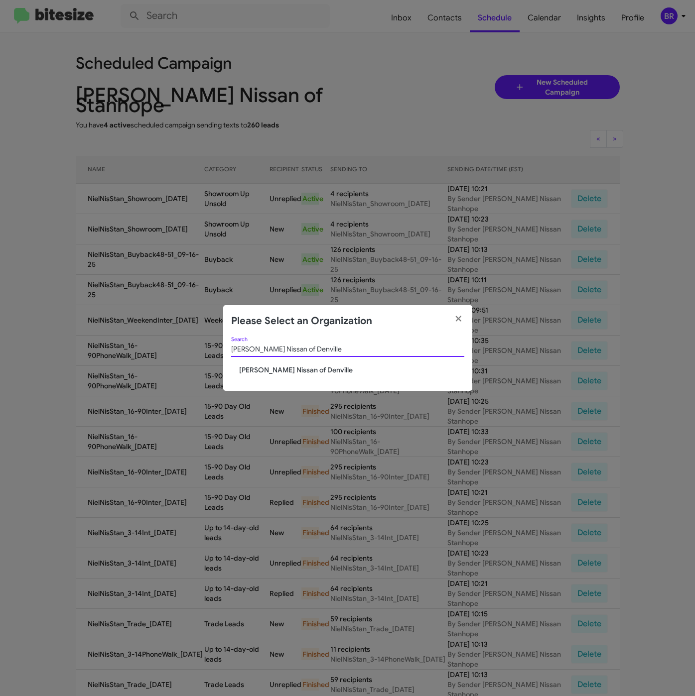
type input "[PERSON_NAME] Nissan of Denville"
click at [275, 374] on span "[PERSON_NAME] Nissan of Denville" at bounding box center [351, 370] width 225 height 10
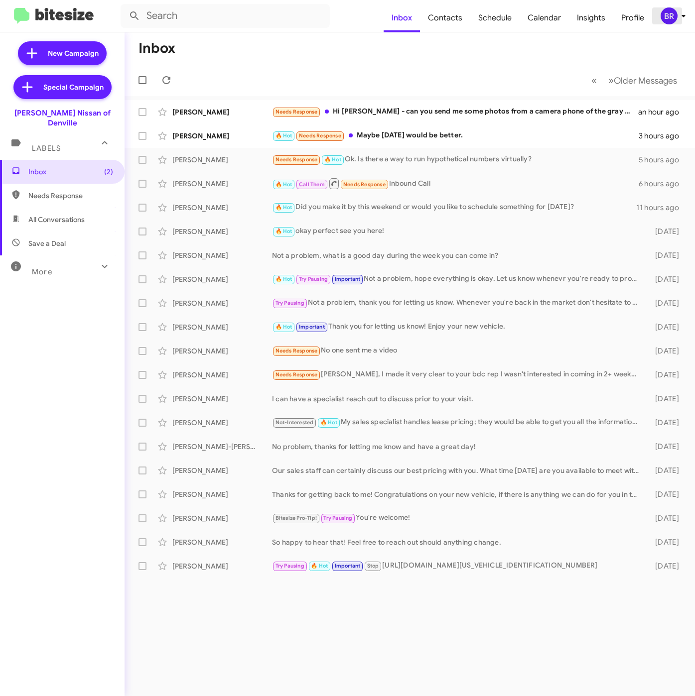
click at [673, 12] on div "BR" at bounding box center [668, 15] width 17 height 17
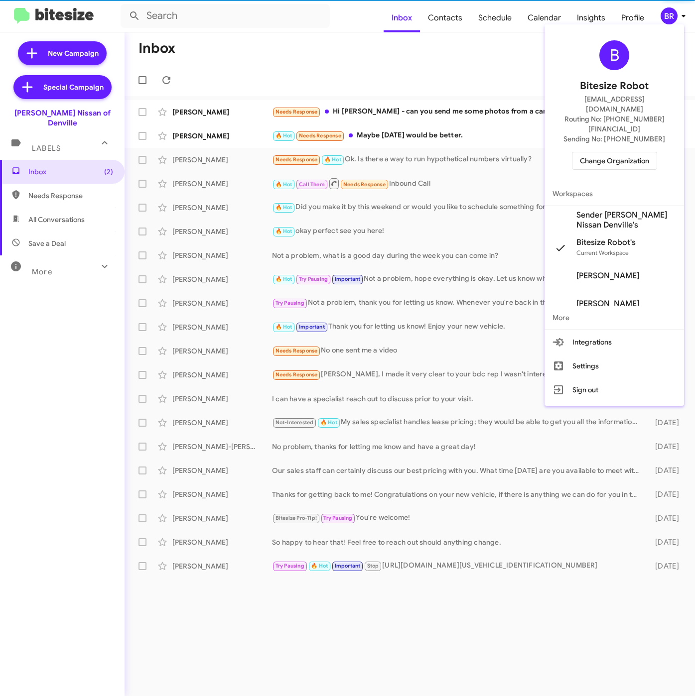
click at [580, 210] on span "Sender [PERSON_NAME] Nissan Denville's" at bounding box center [626, 220] width 100 height 20
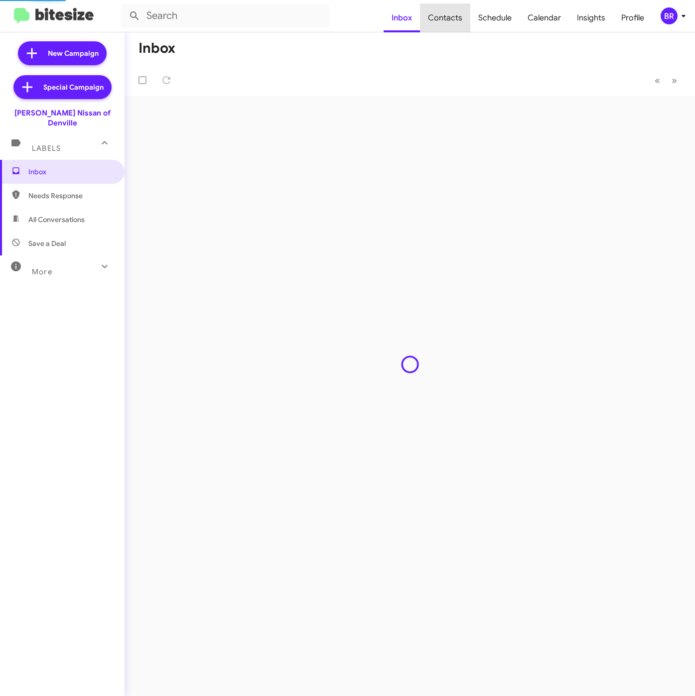
click at [450, 20] on span "Contacts" at bounding box center [445, 17] width 50 height 29
type input "in:groups"
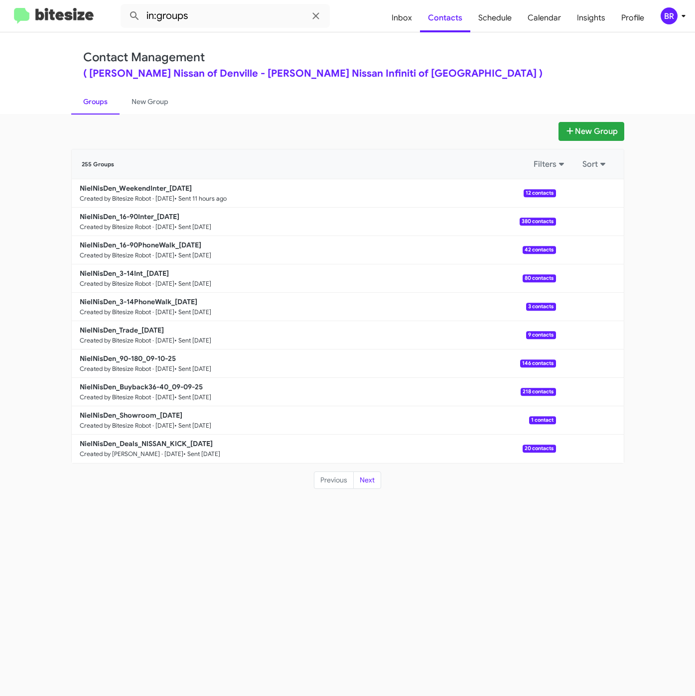
click at [665, 19] on div "BR" at bounding box center [668, 15] width 17 height 17
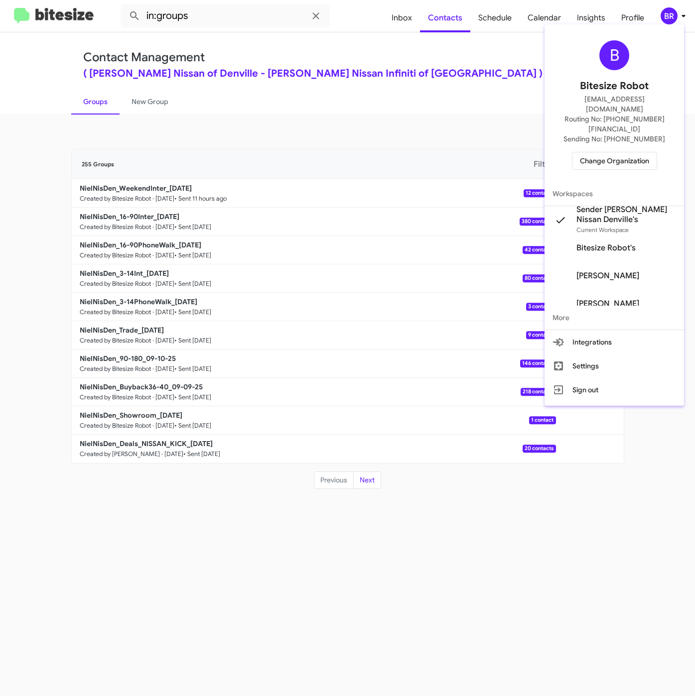
click at [451, 119] on div at bounding box center [347, 348] width 695 height 696
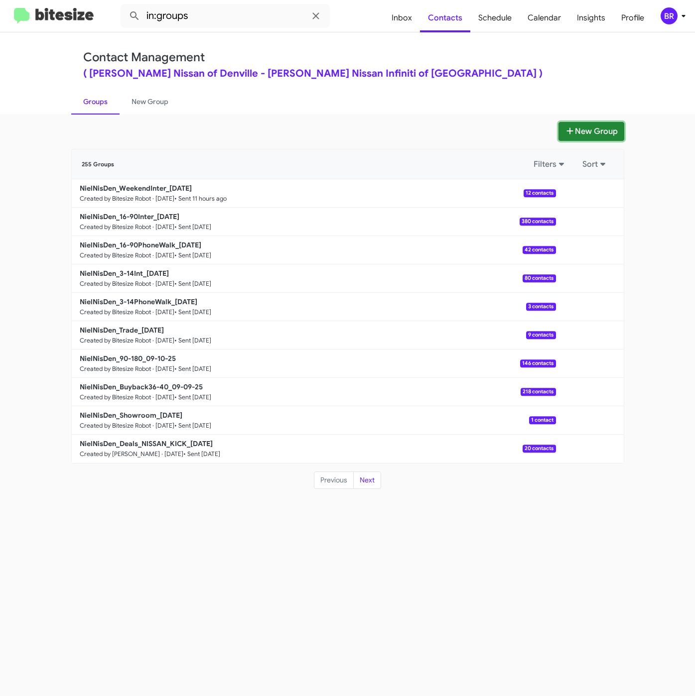
click at [572, 124] on button "New Group" at bounding box center [591, 131] width 66 height 19
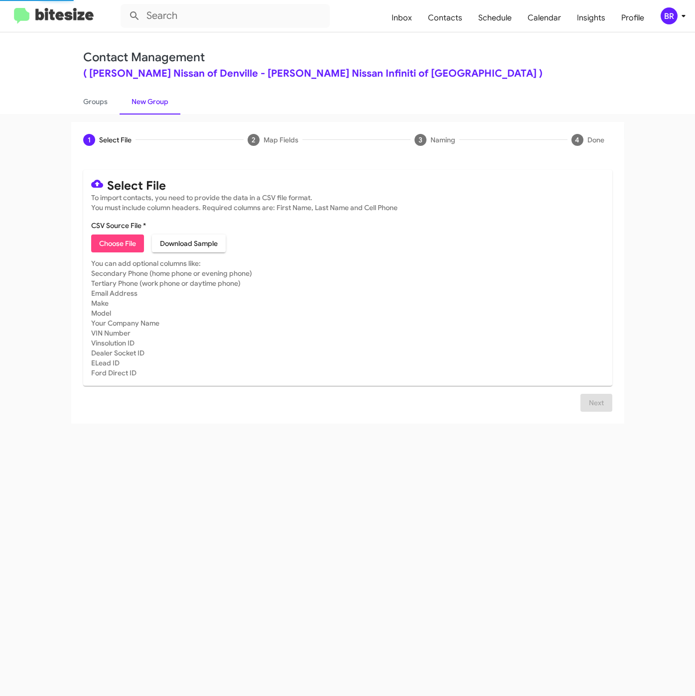
click at [121, 245] on span "Choose File" at bounding box center [117, 244] width 37 height 18
type input "NielNisDen_Buyback48-52_09-16-25"
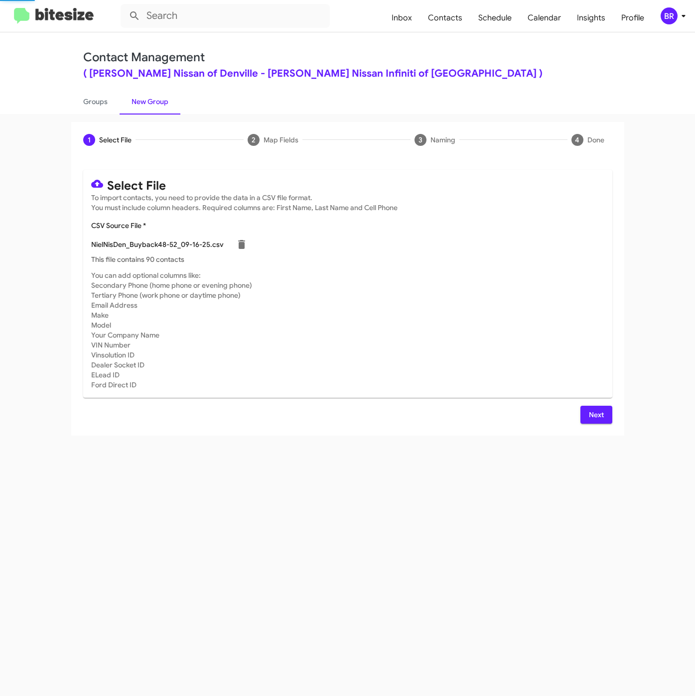
click at [577, 417] on div "Next" at bounding box center [347, 415] width 529 height 18
click at [583, 417] on button "Next" at bounding box center [596, 415] width 32 height 18
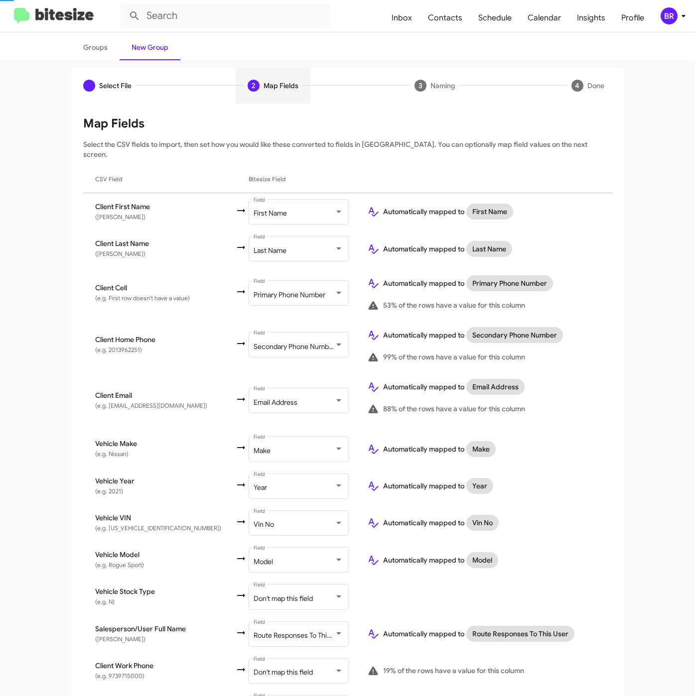
scroll to position [110, 0]
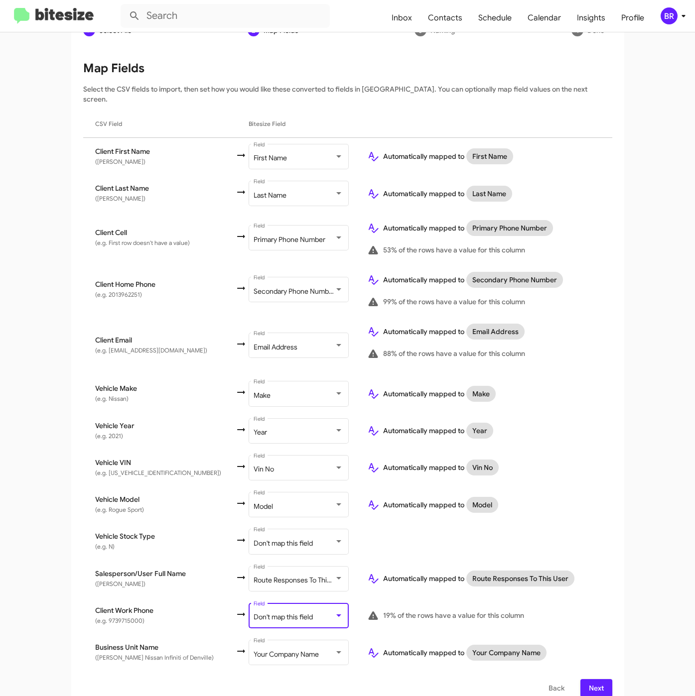
click at [253, 612] on span "Don't map this field" at bounding box center [282, 616] width 59 height 9
click at [589, 679] on span "Next" at bounding box center [596, 688] width 16 height 18
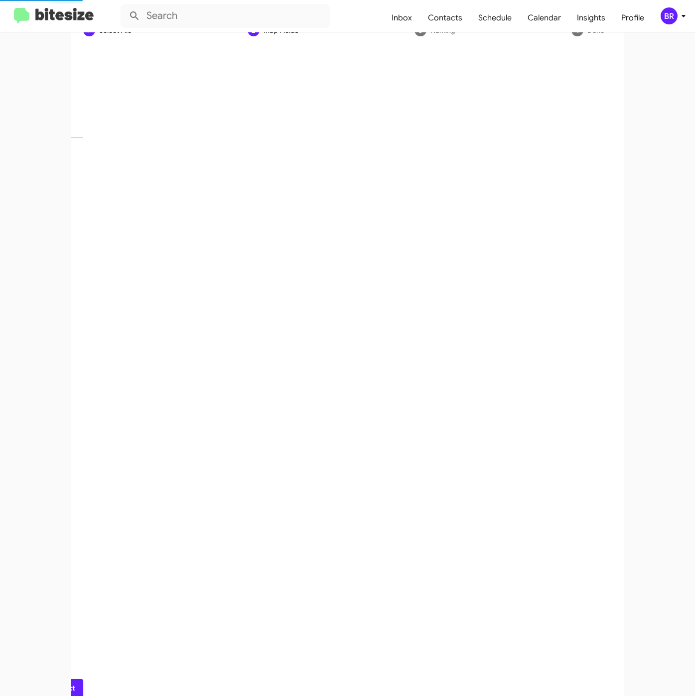
scroll to position [0, 0]
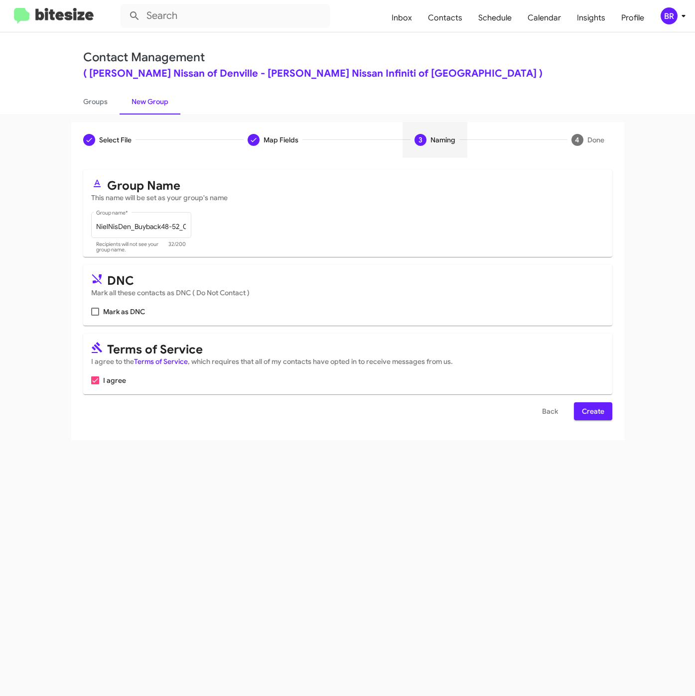
click at [612, 412] on div "Select File To import contacts, you need to provide the data in a CSV file form…" at bounding box center [347, 299] width 553 height 282
click at [592, 416] on span "Create" at bounding box center [593, 411] width 22 height 18
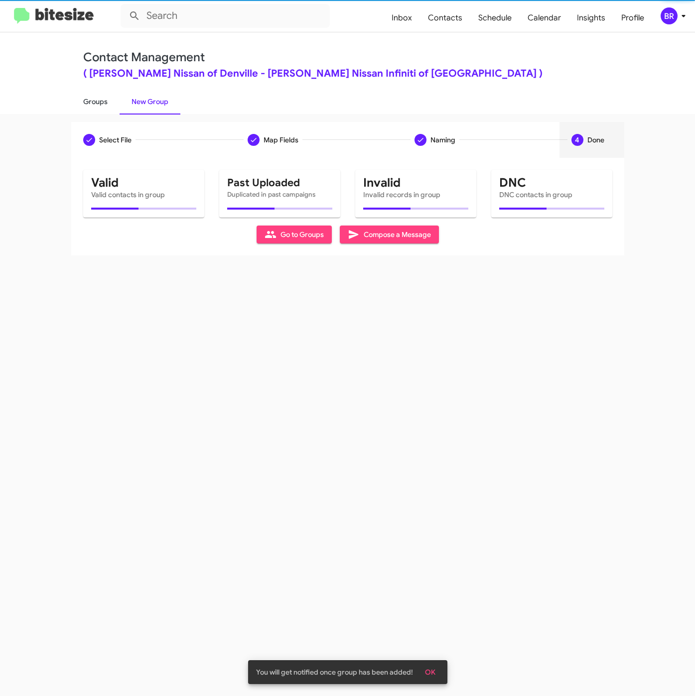
click at [97, 102] on link "Groups" at bounding box center [95, 102] width 48 height 26
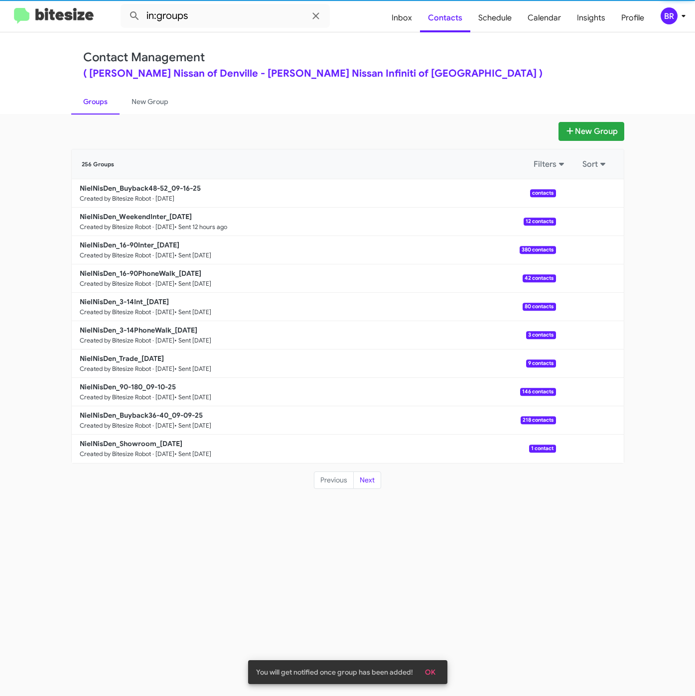
click at [223, 33] on div "Contact Management ( [PERSON_NAME] Nissan of Denville - [PERSON_NAME] Nissan In…" at bounding box center [348, 73] width 568 height 82
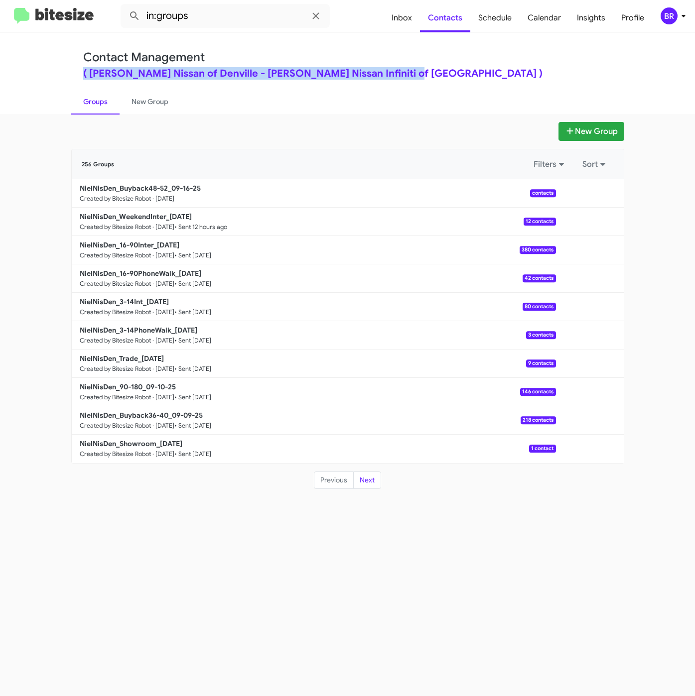
drag, startPoint x: 462, startPoint y: 65, endPoint x: 456, endPoint y: 66, distance: 6.2
click at [462, 64] on div "Contact Management ( [PERSON_NAME] Nissan of Denville - [PERSON_NAME] Nissan In…" at bounding box center [347, 64] width 529 height 28
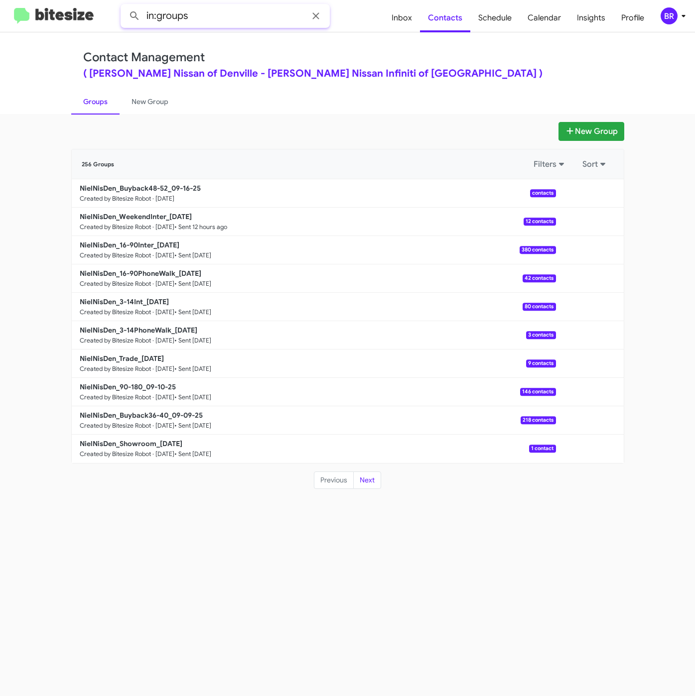
click at [214, 18] on input "in:groups" at bounding box center [224, 16] width 209 height 24
type input "in:groups 48-5"
click at [124, 6] on button at bounding box center [134, 16] width 20 height 20
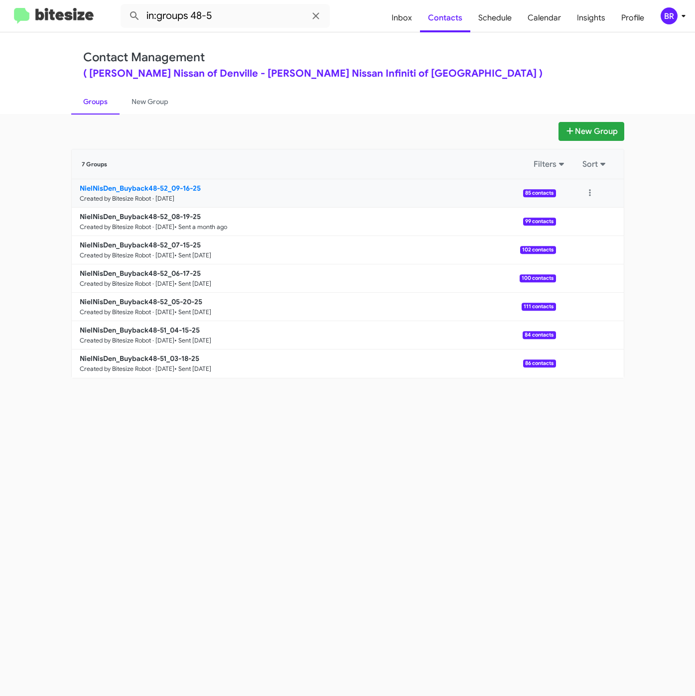
click at [166, 188] on b "NielNisDen_Buyback48-52_09-16-25" at bounding box center [140, 188] width 121 height 9
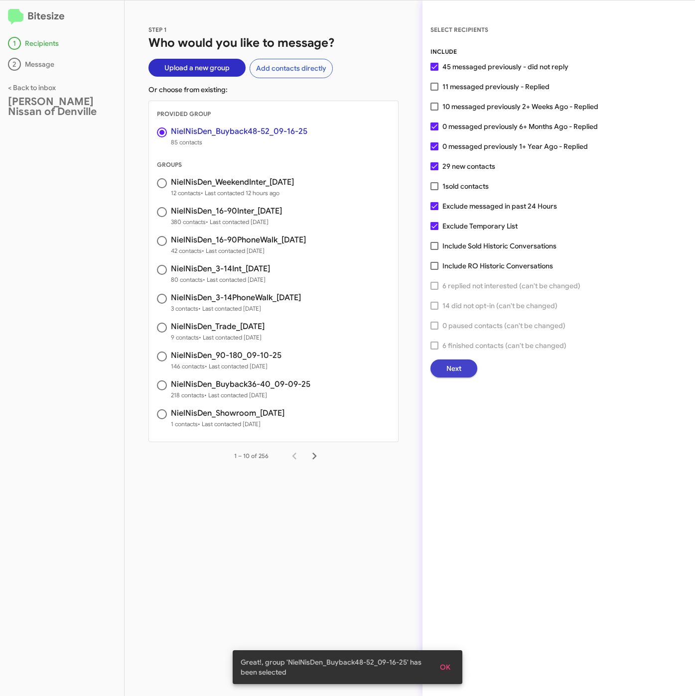
click at [471, 371] on button "Next" at bounding box center [453, 368] width 47 height 18
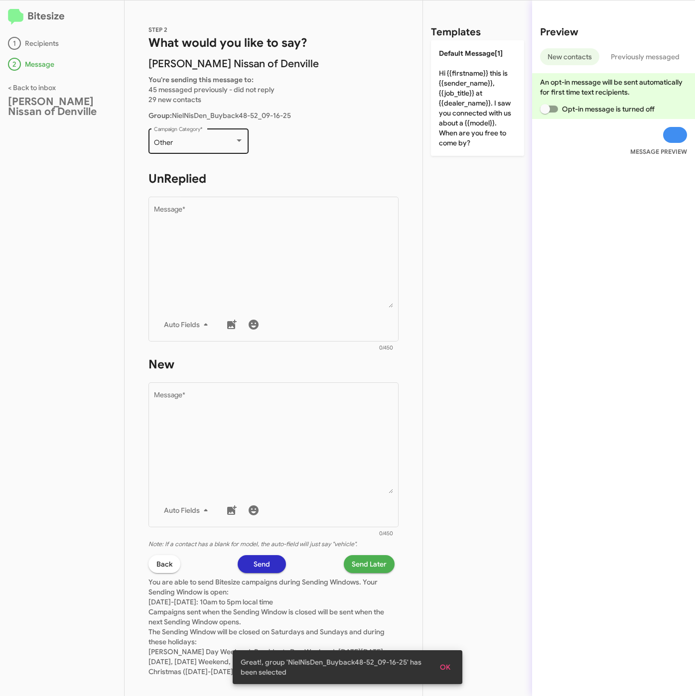
click at [163, 146] on div "Other Campaign Category *" at bounding box center [199, 139] width 90 height 27
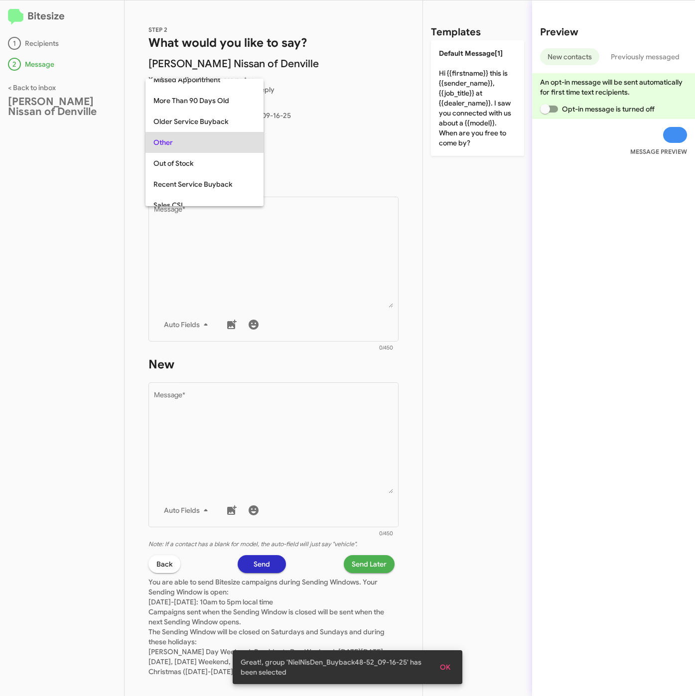
scroll to position [105, 0]
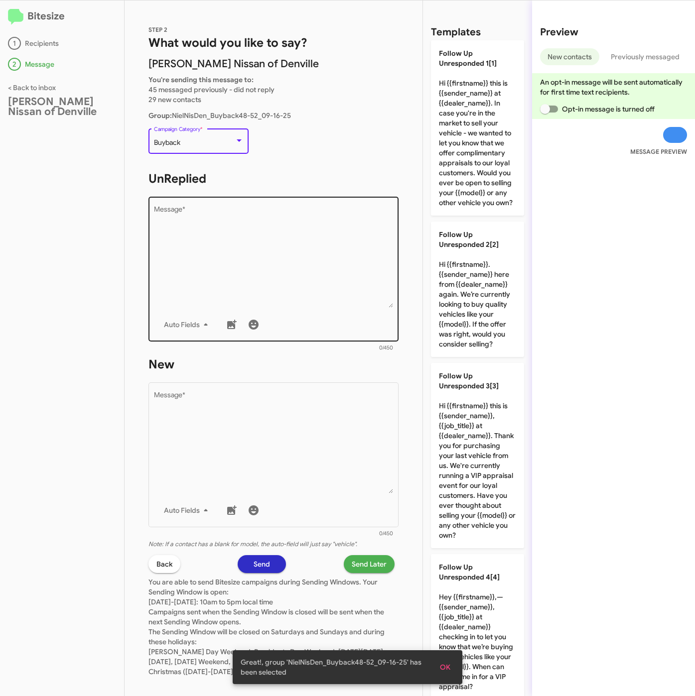
click at [238, 242] on textarea "Message *" at bounding box center [273, 257] width 239 height 102
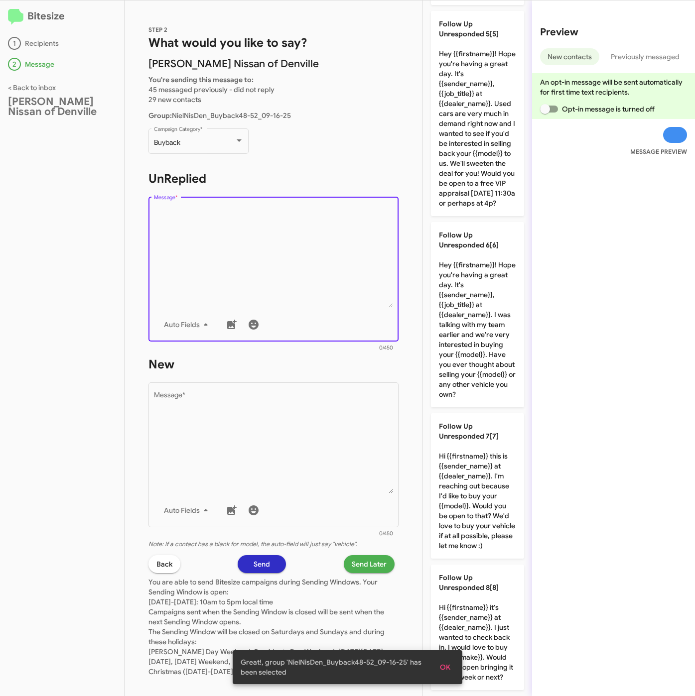
scroll to position [807, 0]
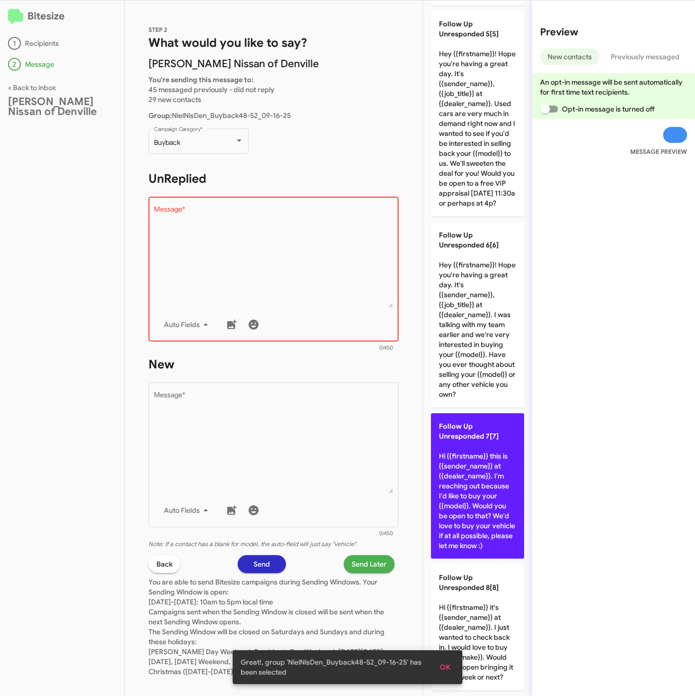
click at [478, 526] on p "Follow Up Unresponded 7[7] Hi {{firstname}} this is {{sender_name}} at {{dealer…" at bounding box center [477, 485] width 93 height 145
type textarea "Hi {{firstname}} this is {{sender_name}} at {{dealer_name}}. I'm reaching out b…"
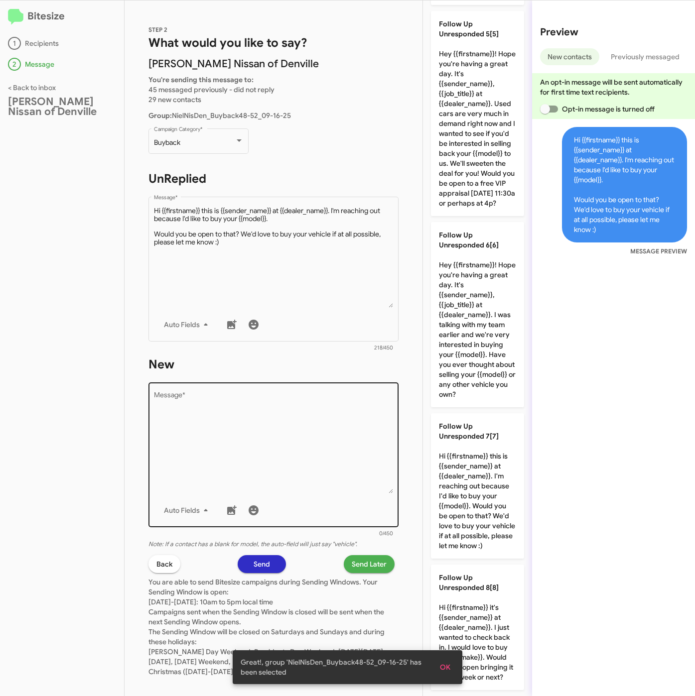
click at [289, 436] on textarea "Message *" at bounding box center [273, 443] width 239 height 102
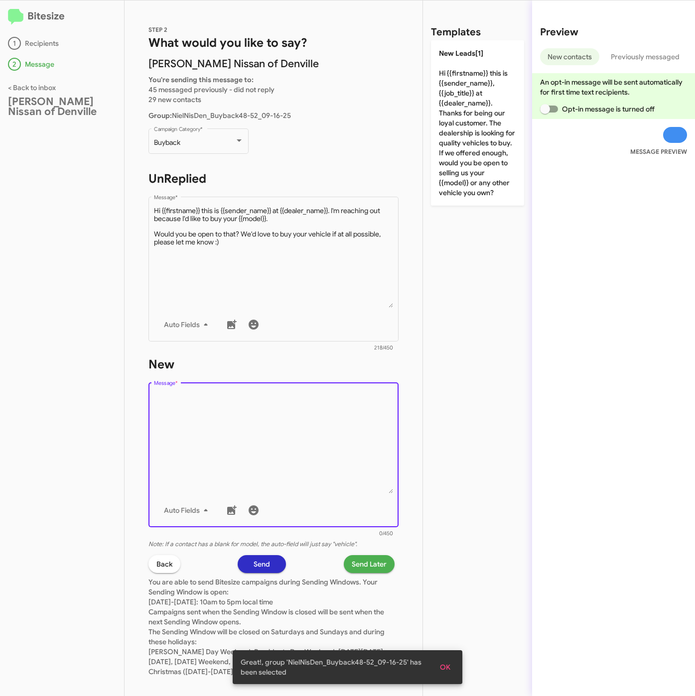
drag, startPoint x: 476, startPoint y: 186, endPoint x: 429, endPoint y: 420, distance: 239.0
click at [477, 185] on p "New Leads[1] Hi {{firstname}} this is {{sender_name}}, {{job_title}} at {{deale…" at bounding box center [477, 122] width 93 height 165
type textarea "Hi {{firstname}} this is {{sender_name}}, {{job_title}} at {{dealer_name}}. Tha…"
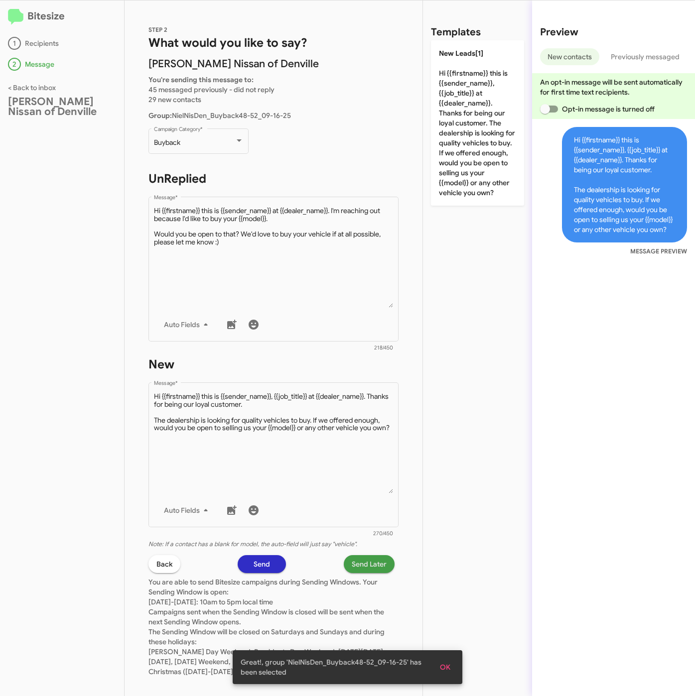
click at [363, 566] on span "Send Later" at bounding box center [369, 564] width 35 height 18
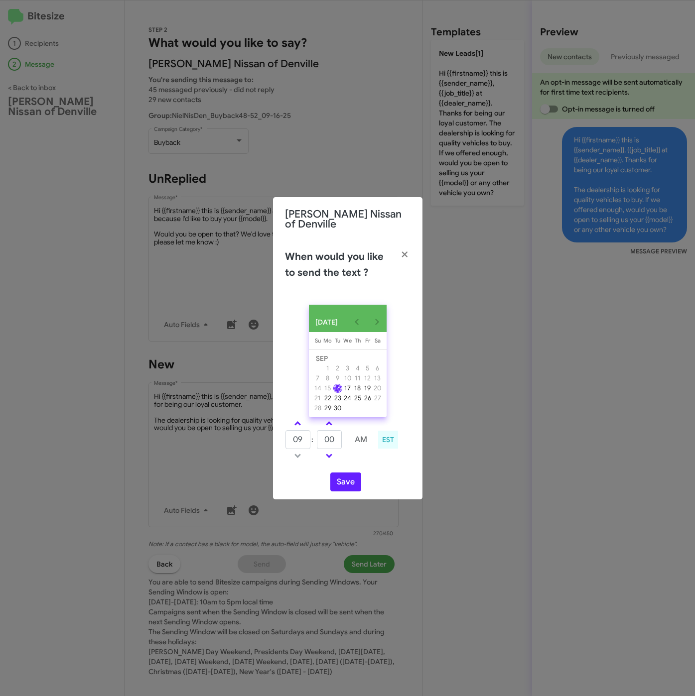
drag, startPoint x: 297, startPoint y: 418, endPoint x: 314, endPoint y: 426, distance: 18.0
click at [304, 420] on link at bounding box center [297, 423] width 17 height 11
type input "10"
drag, startPoint x: 336, startPoint y: 435, endPoint x: 311, endPoint y: 435, distance: 24.9
click at [311, 435] on tr "10 : 00 AM" at bounding box center [329, 440] width 89 height 20
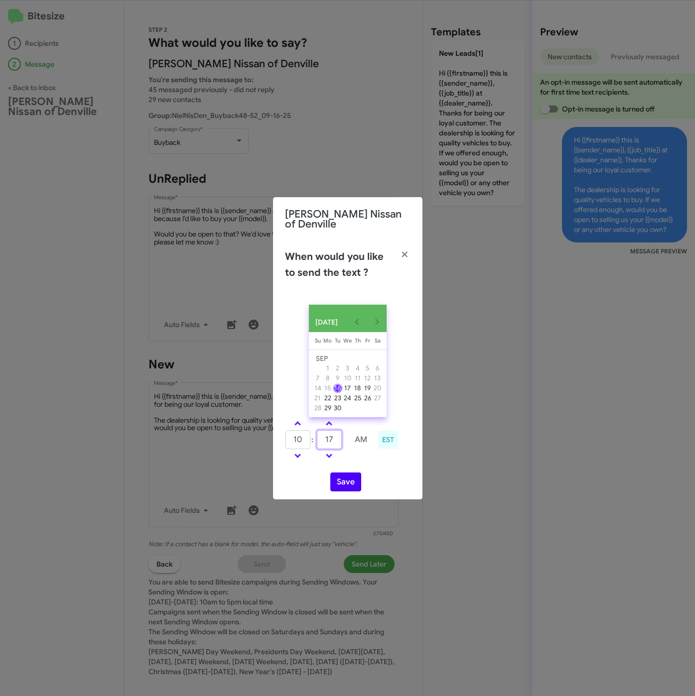
type input "17"
click at [345, 486] on button "Save" at bounding box center [345, 482] width 31 height 19
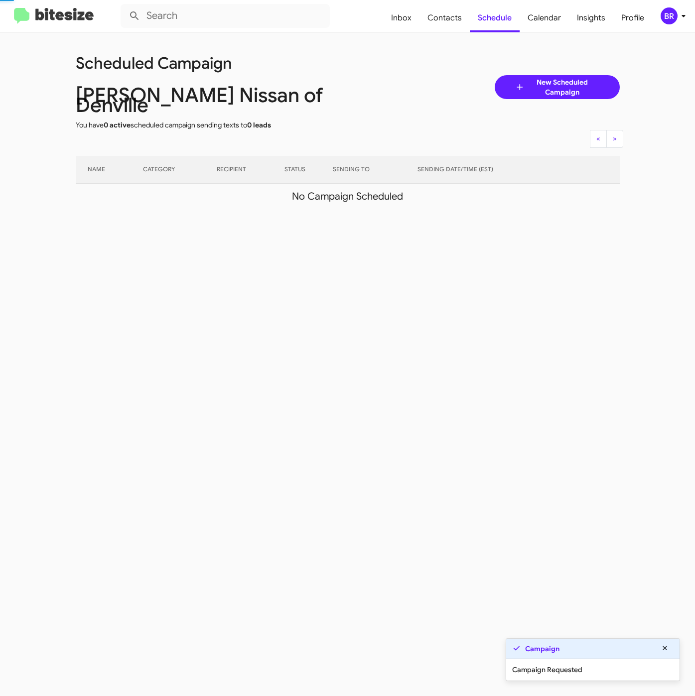
click at [674, 15] on div "BR" at bounding box center [668, 15] width 17 height 17
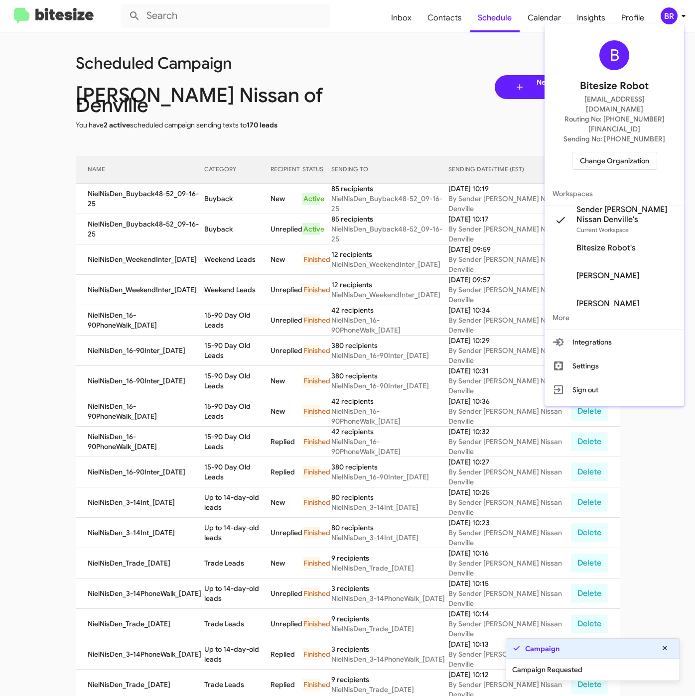
click at [211, 189] on div at bounding box center [347, 348] width 695 height 696
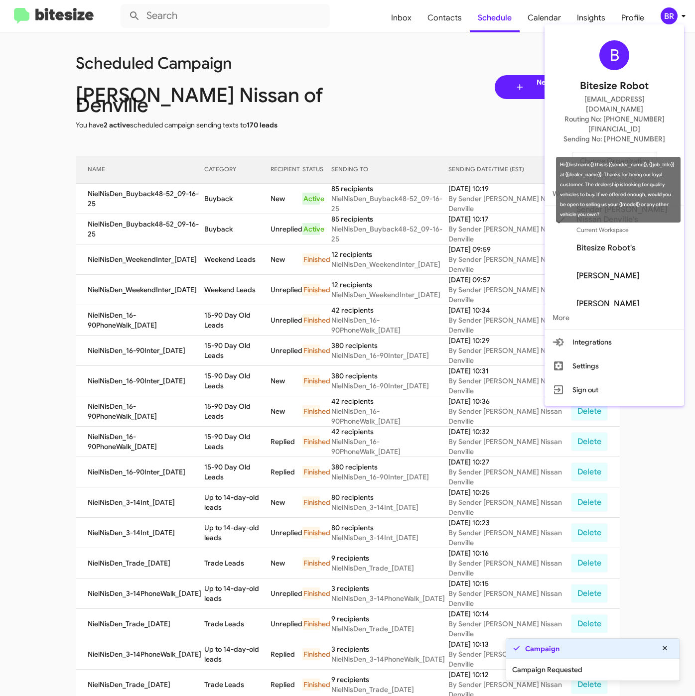
click at [211, 189] on td "Buyback" at bounding box center [237, 199] width 66 height 30
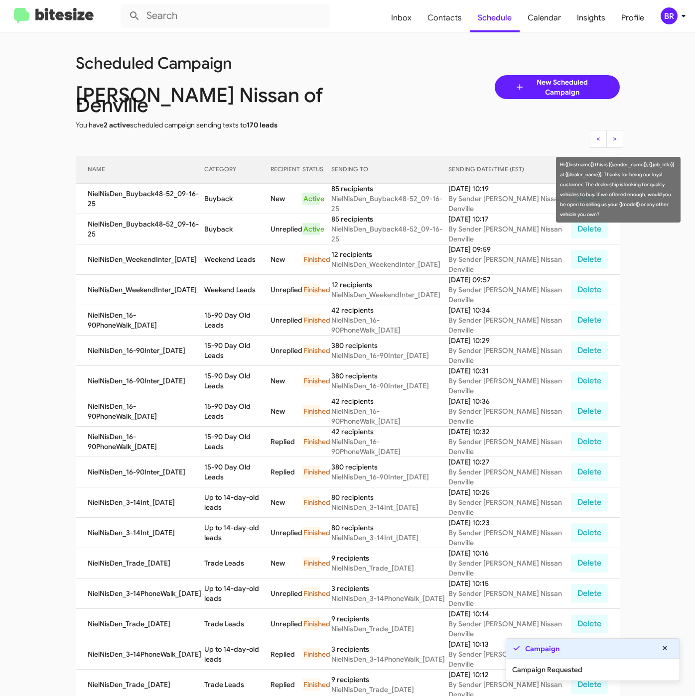
copy td "Buyback"
